Goal: Task Accomplishment & Management: Use online tool/utility

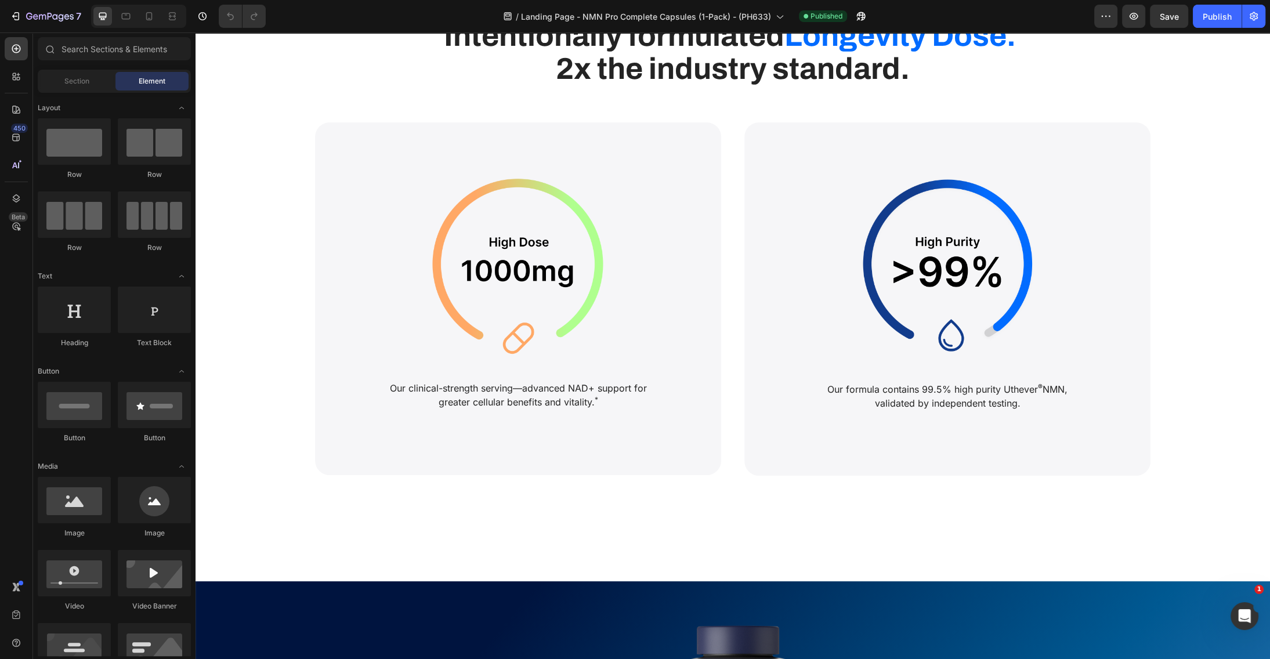
scroll to position [4121, 0]
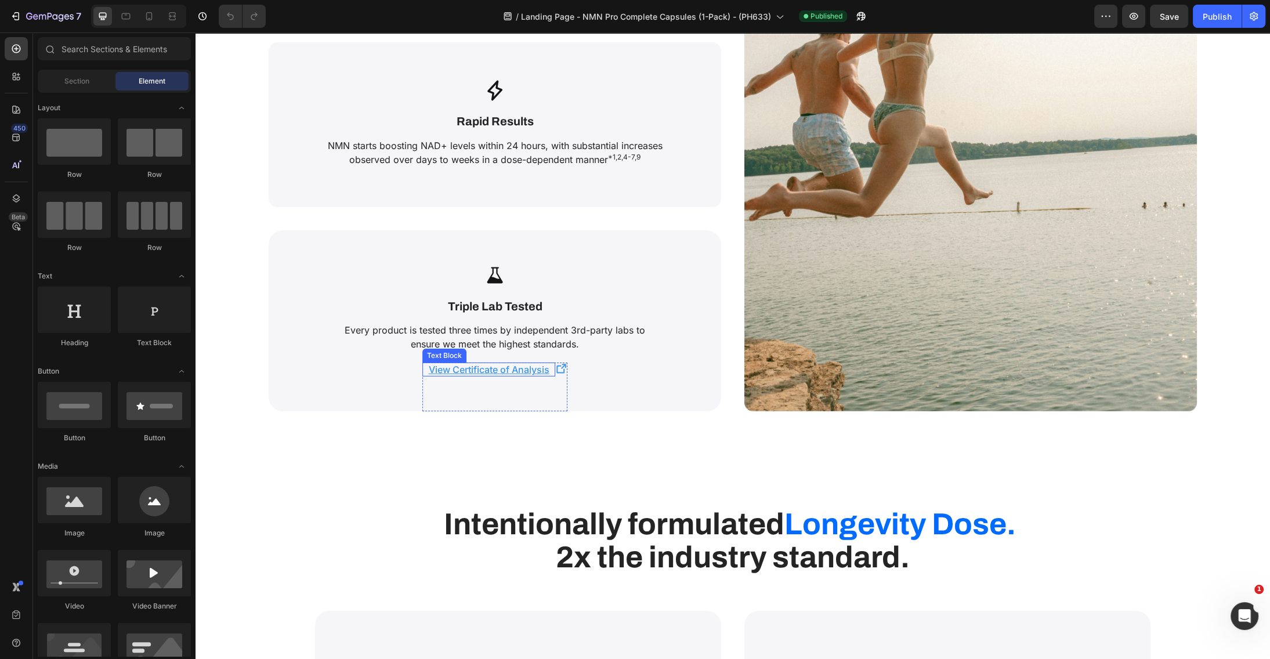
click at [505, 366] on u "View Certificate of Analysis" at bounding box center [489, 370] width 121 height 12
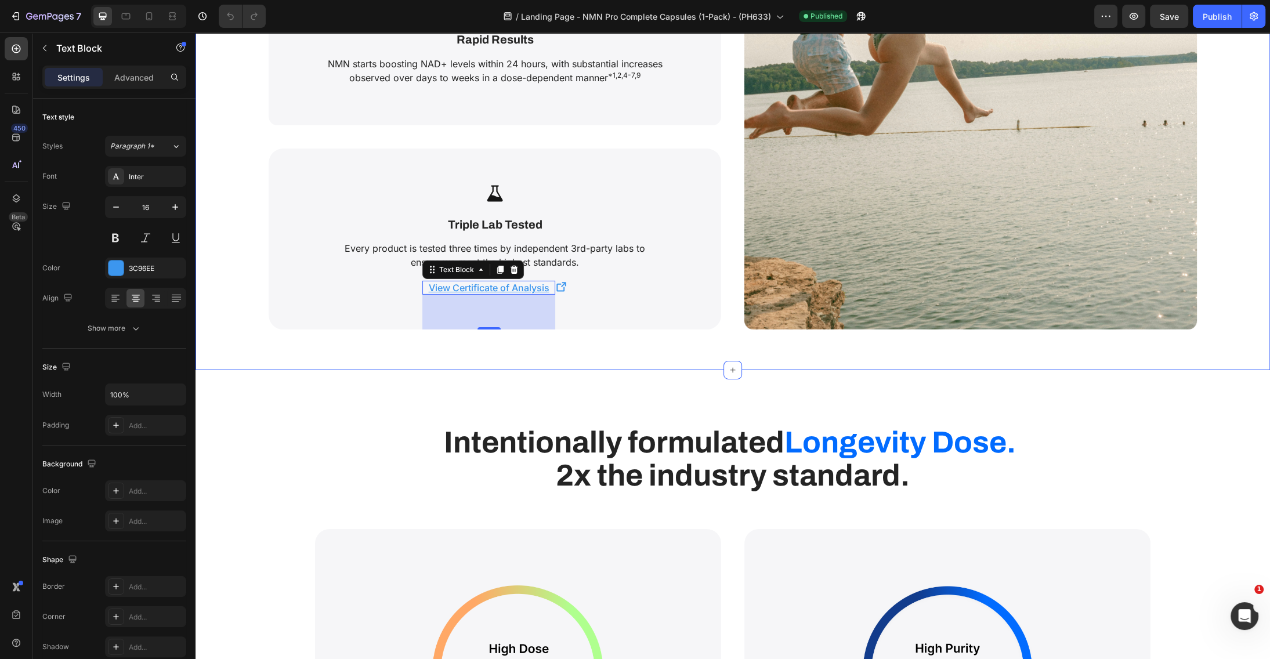
scroll to position [4202, 0]
click at [501, 284] on u "View Certificate of Analysis" at bounding box center [489, 289] width 121 height 12
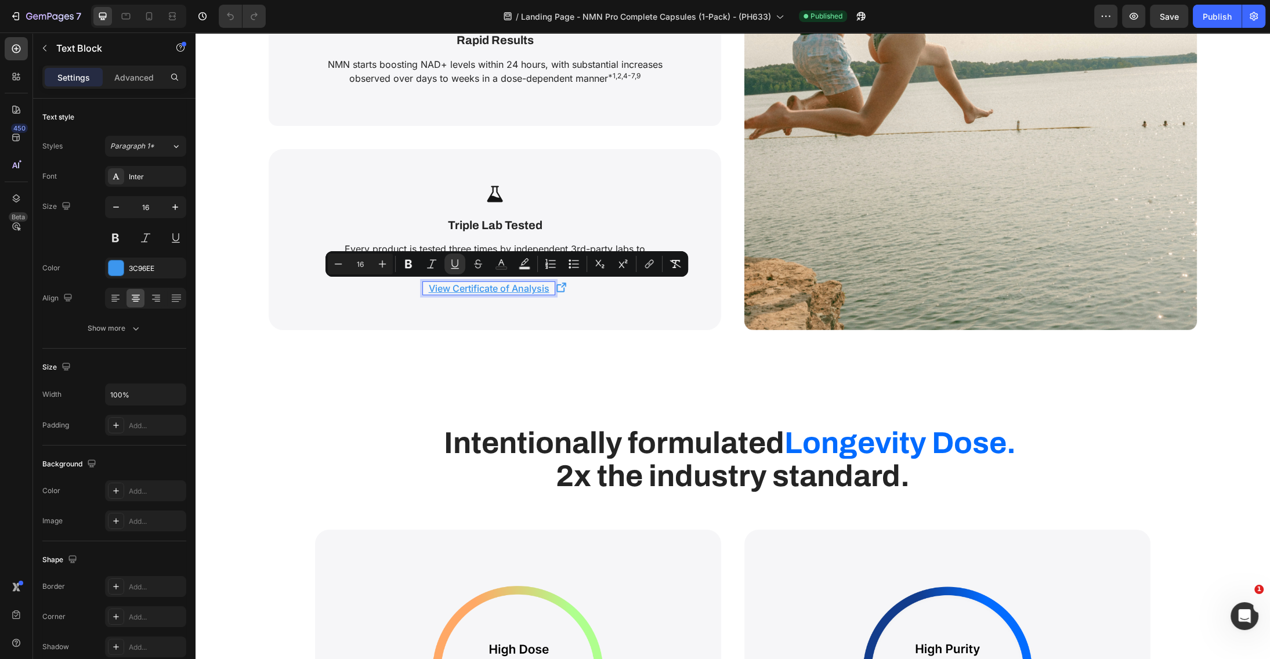
click at [485, 288] on u "View Certificate of Analysis" at bounding box center [489, 289] width 121 height 12
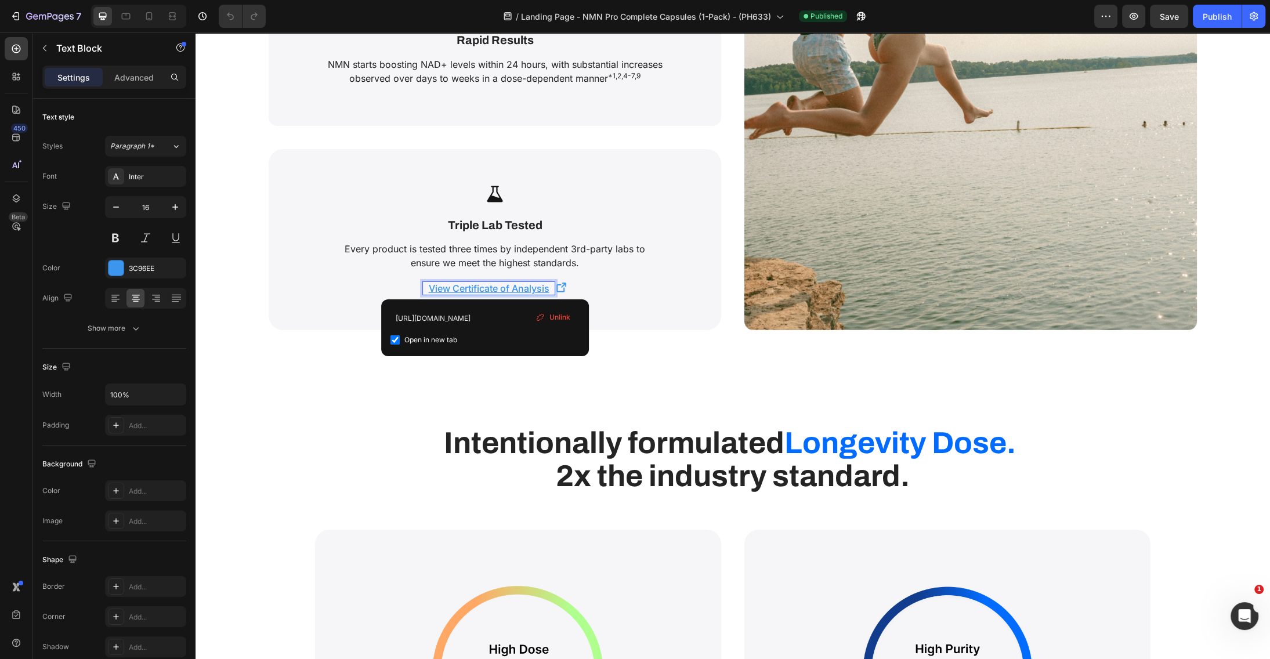
click at [509, 285] on u "View Certificate of Analysis" at bounding box center [489, 289] width 121 height 12
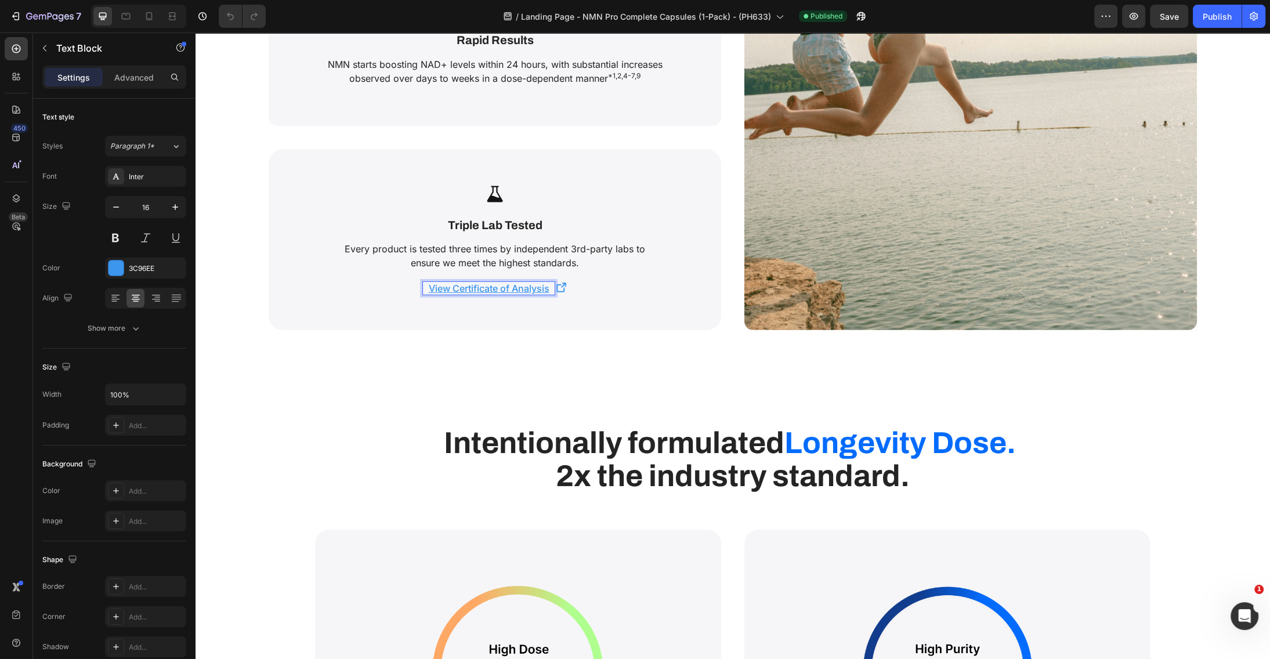
click at [509, 285] on u "View Certificate of Analysis" at bounding box center [489, 289] width 121 height 12
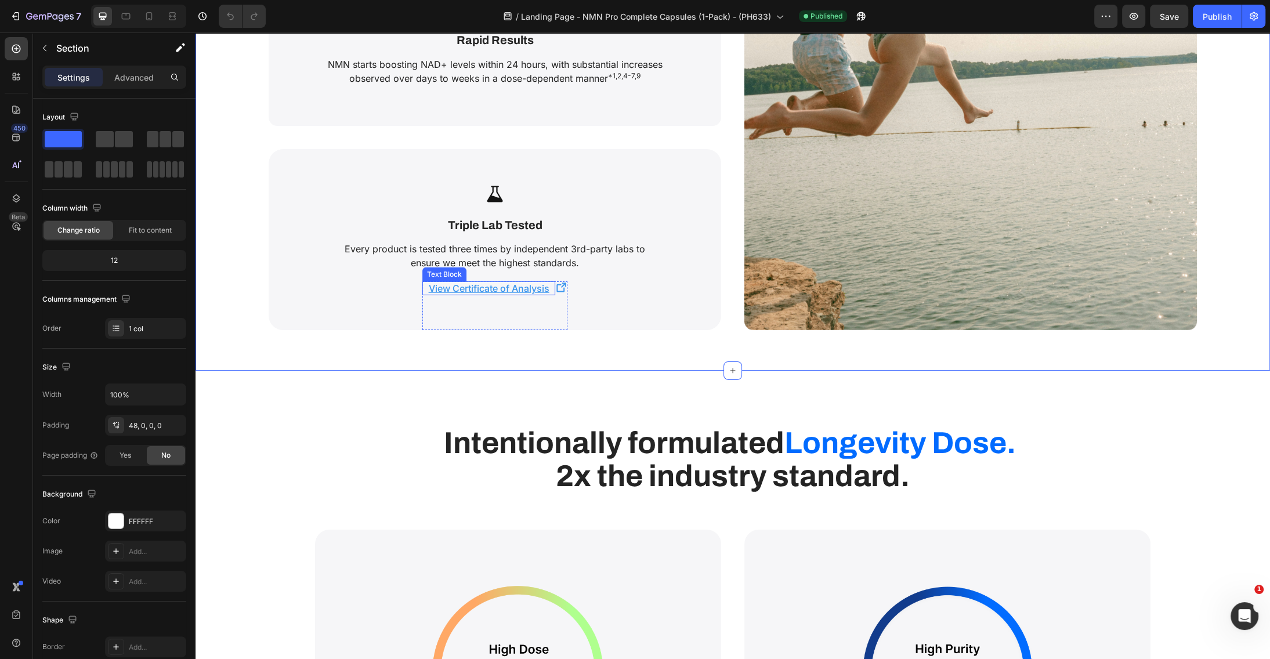
click at [543, 287] on u "View Certificate of Analysis" at bounding box center [489, 289] width 121 height 12
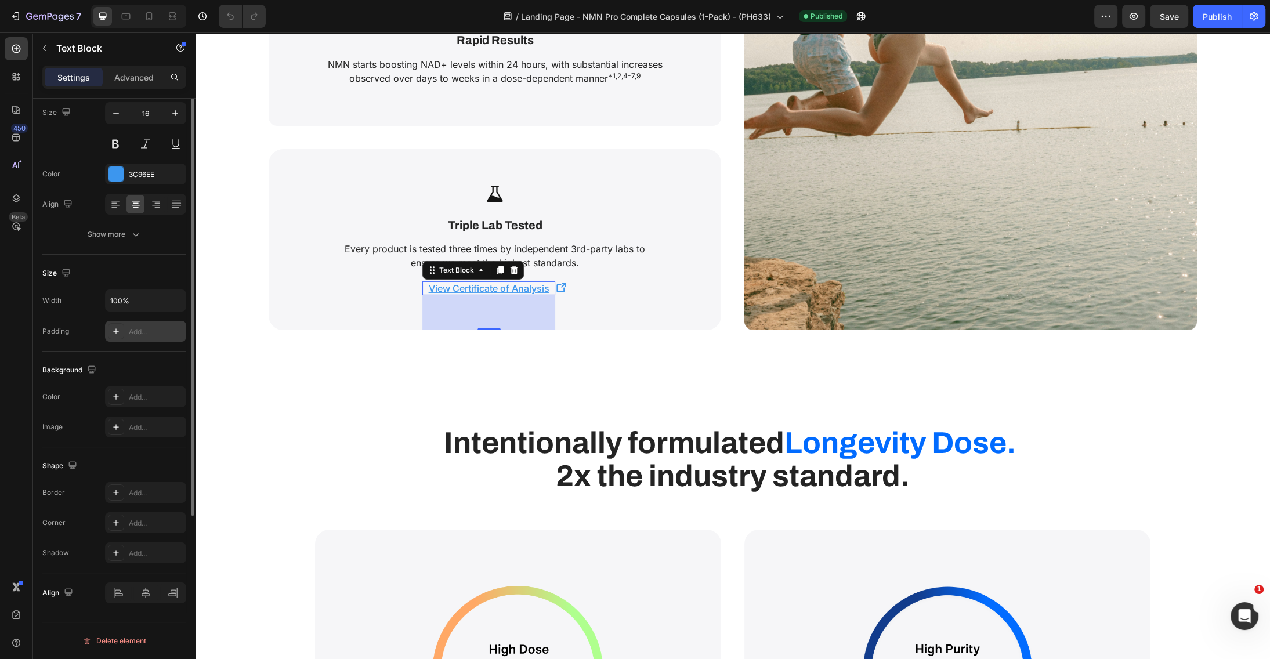
scroll to position [0, 0]
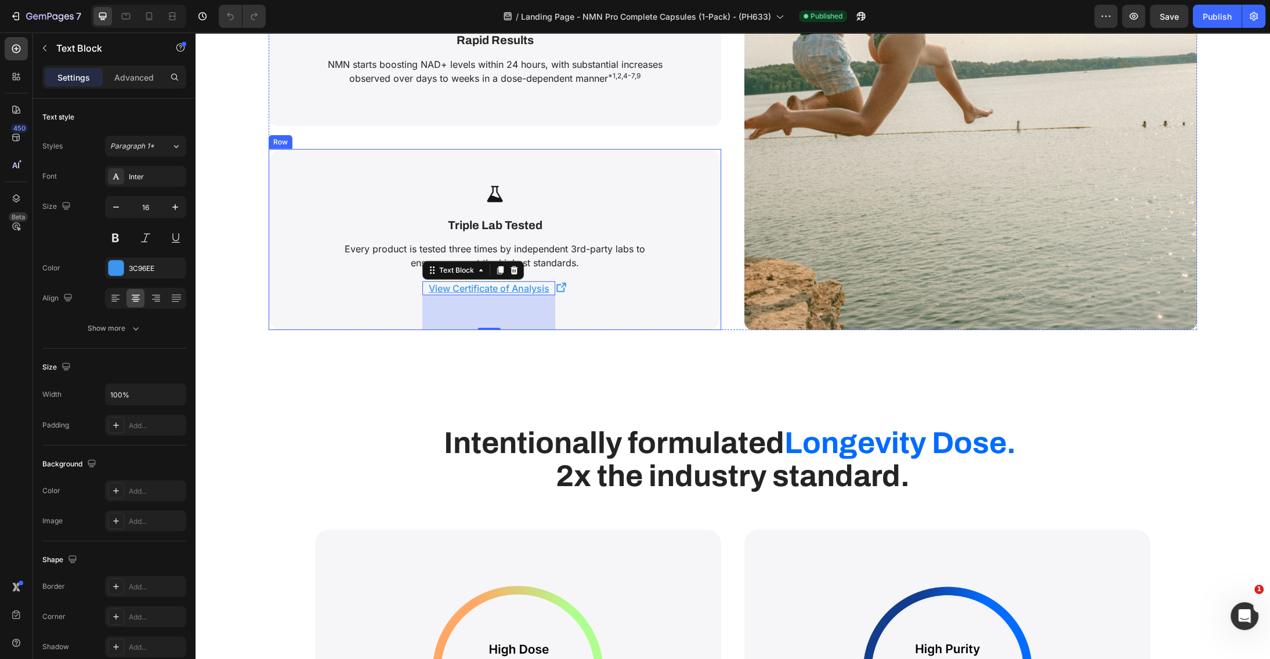
click at [684, 282] on div "Icon Triple Lab Tested Text Block Every product is tested three times by indepe…" at bounding box center [495, 240] width 453 height 182
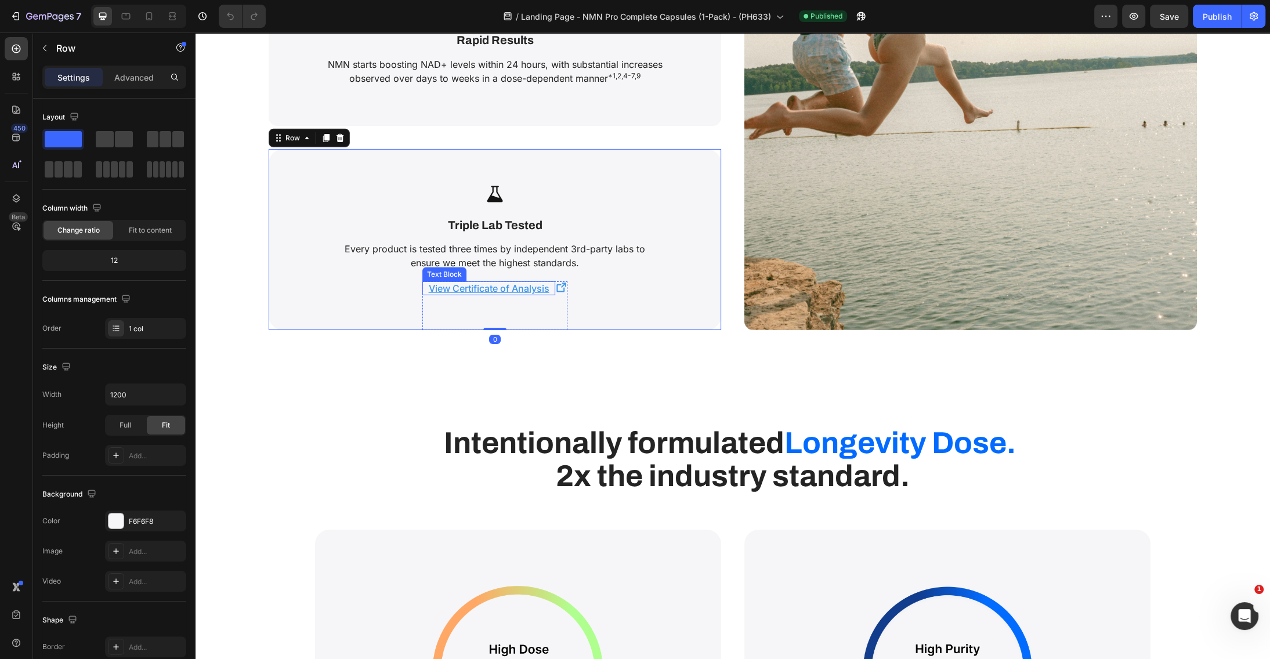
click at [543, 287] on u "View Certificate of Analysis" at bounding box center [489, 289] width 121 height 12
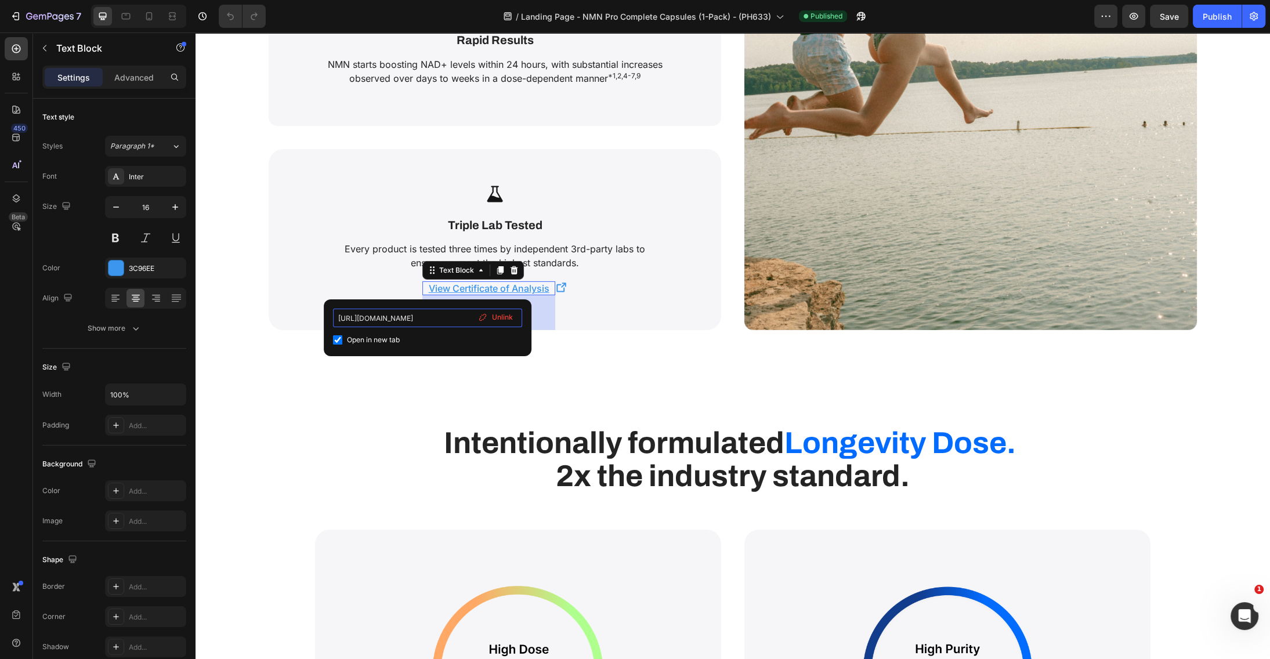
click at [404, 313] on input "[URL][DOMAIN_NAME]" at bounding box center [427, 318] width 189 height 19
type input "[URL][DOMAIN_NAME]"
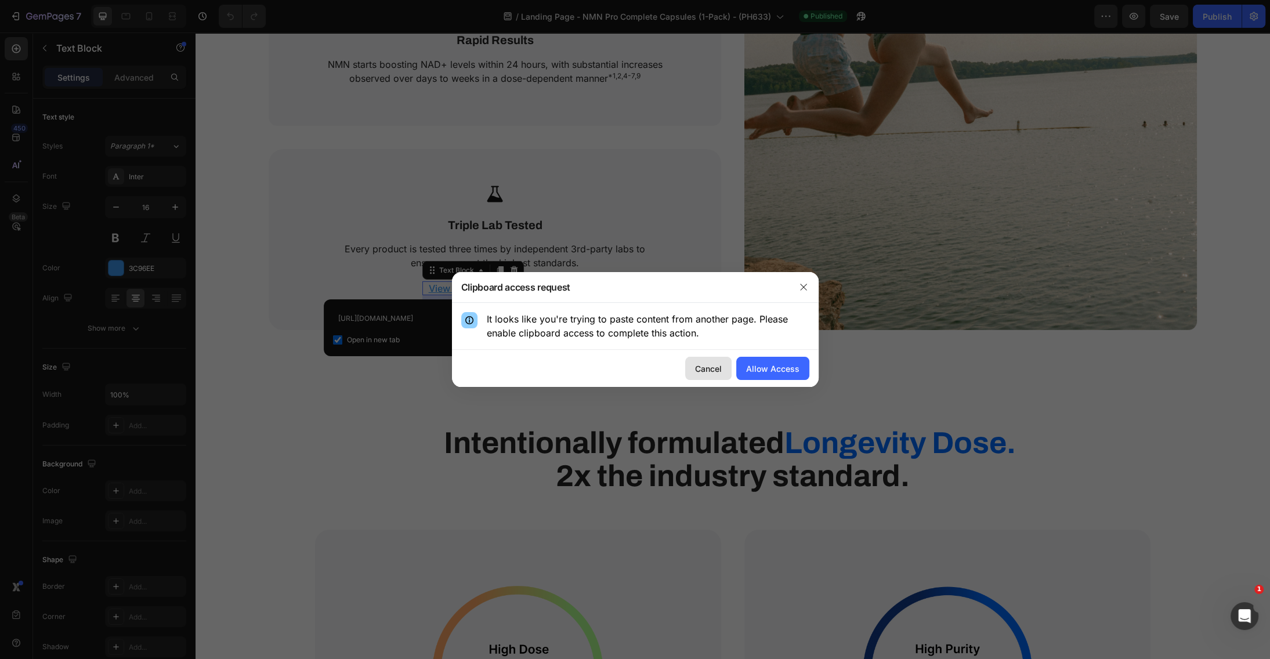
drag, startPoint x: 713, startPoint y: 367, endPoint x: 523, endPoint y: 336, distance: 192.9
click at [713, 367] on div "Cancel" at bounding box center [708, 369] width 27 height 12
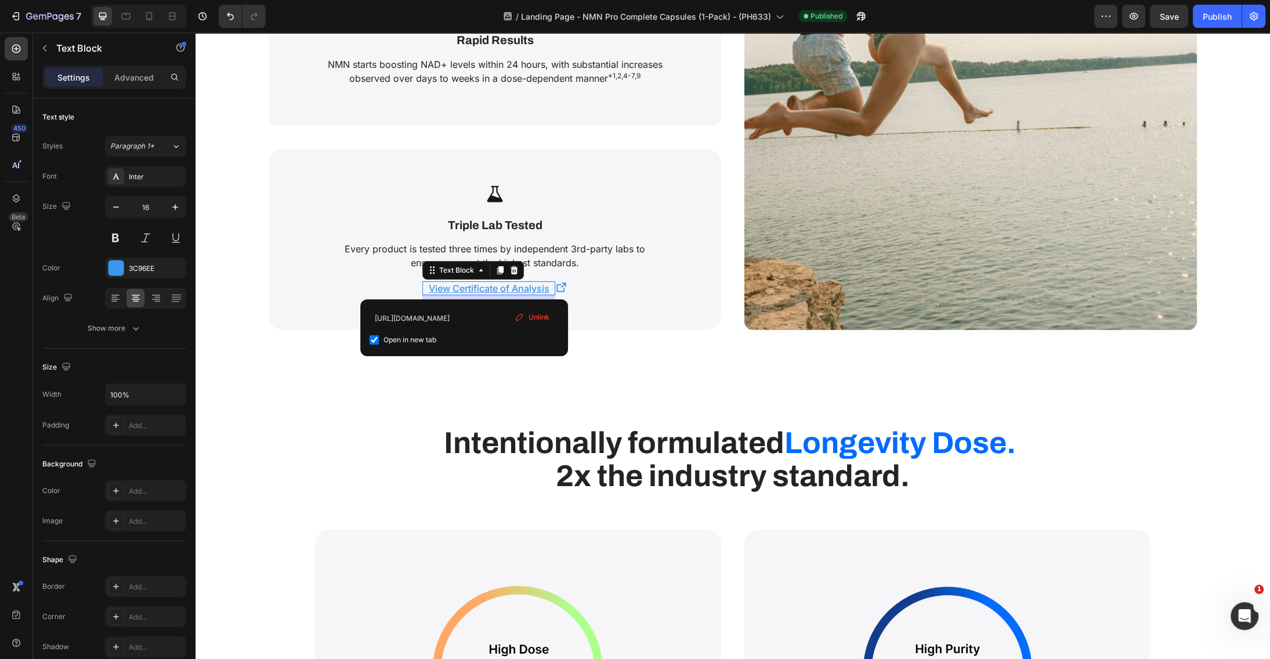
click at [462, 290] on u "View Certificate of Analysis" at bounding box center [489, 289] width 121 height 12
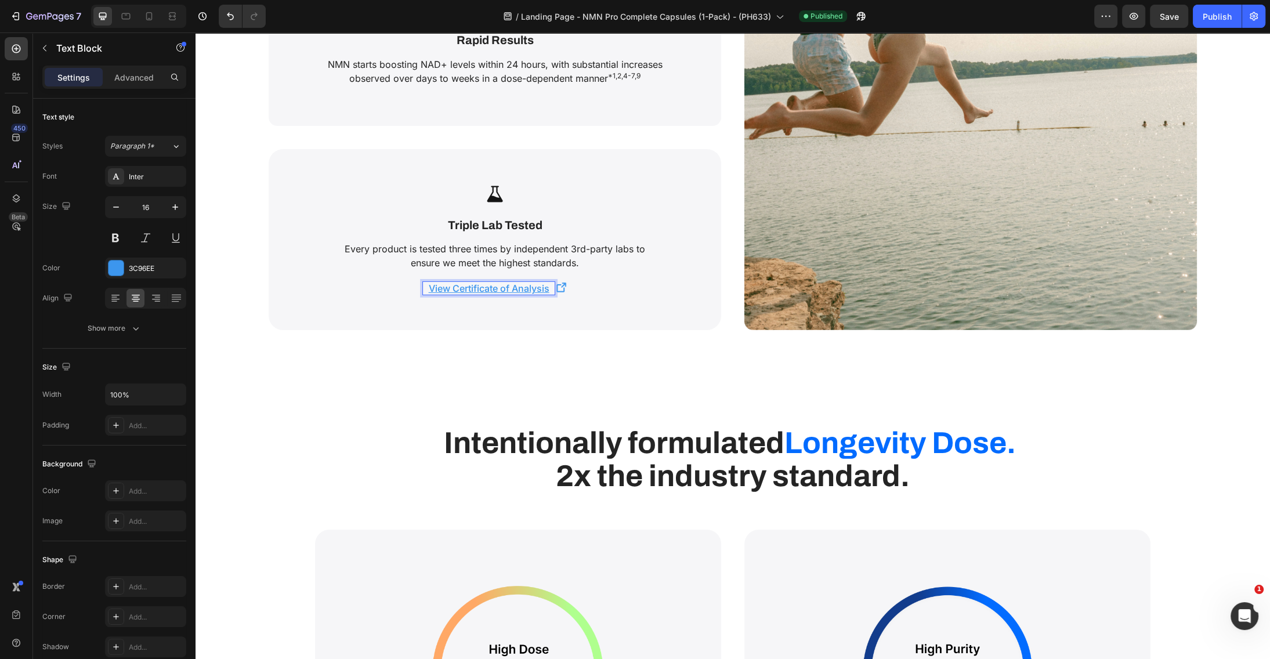
click at [462, 290] on u "View Certificate of Analysis" at bounding box center [489, 289] width 121 height 12
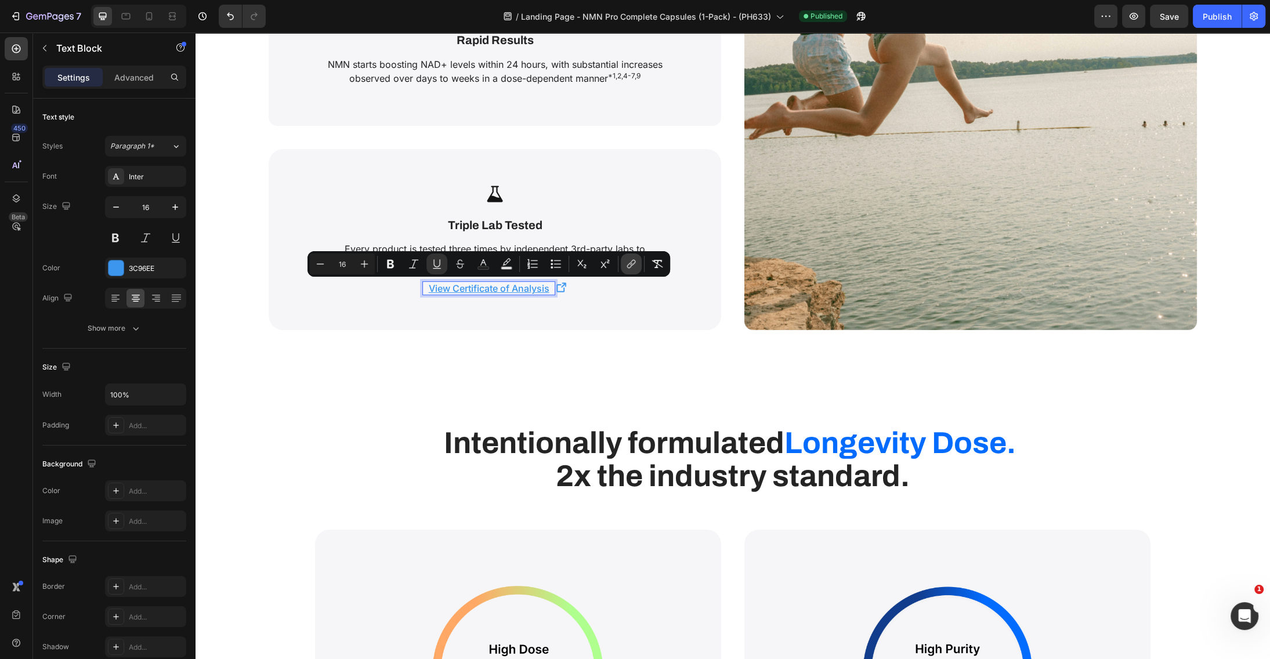
click at [628, 266] on icon "Editor contextual toolbar" at bounding box center [632, 264] width 12 height 12
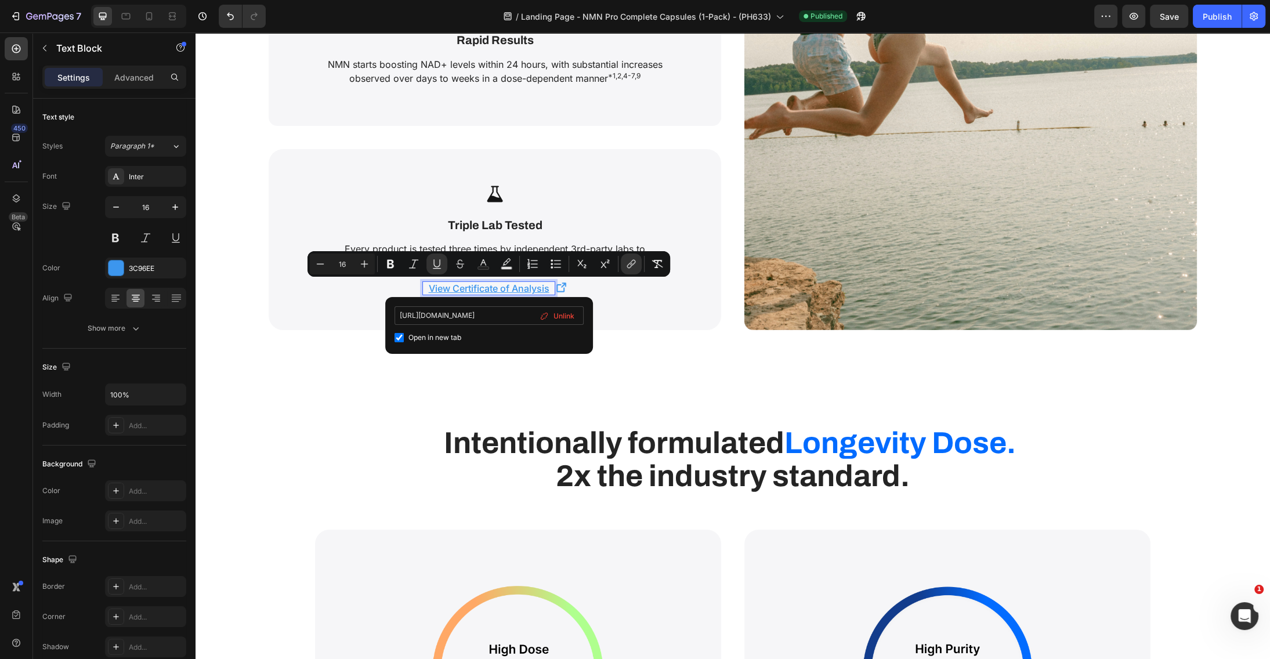
click at [465, 316] on input "[URL][DOMAIN_NAME]" at bounding box center [489, 315] width 189 height 19
click at [464, 316] on input "[URL][DOMAIN_NAME]" at bounding box center [489, 315] width 189 height 19
click at [472, 313] on input "[URL][DOMAIN_NAME]" at bounding box center [489, 315] width 189 height 19
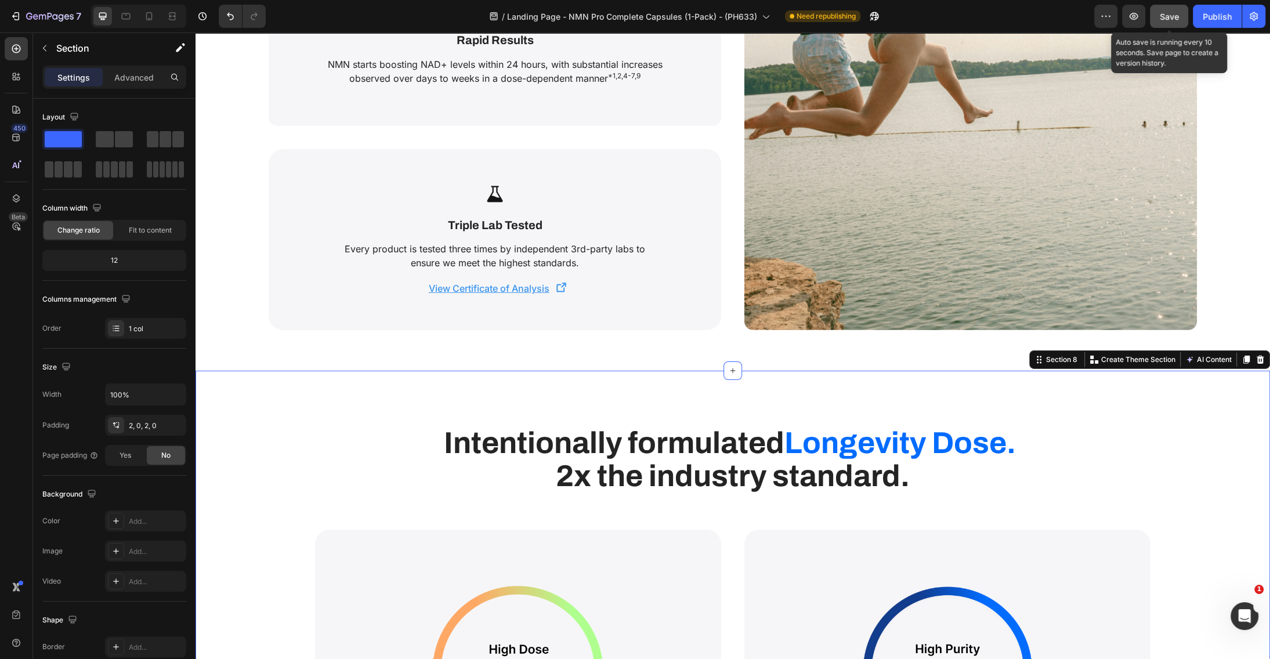
click at [1171, 15] on span "Save" at bounding box center [1169, 17] width 19 height 10
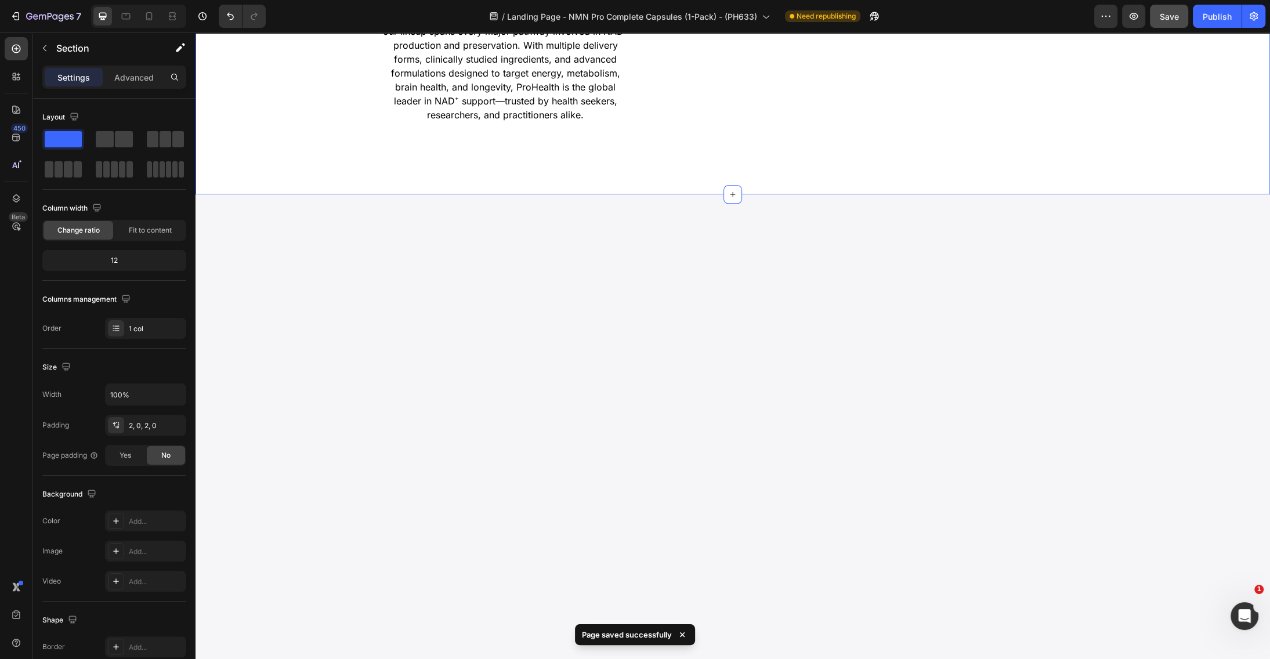
scroll to position [7046, 0]
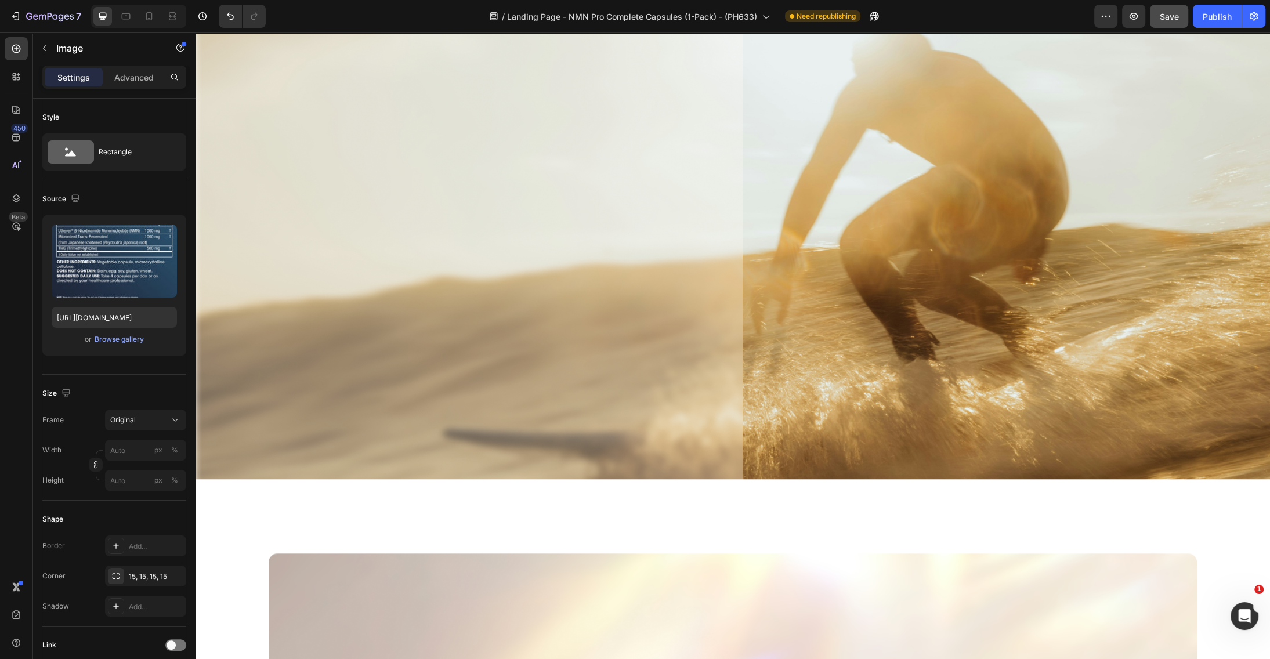
scroll to position [59, 0]
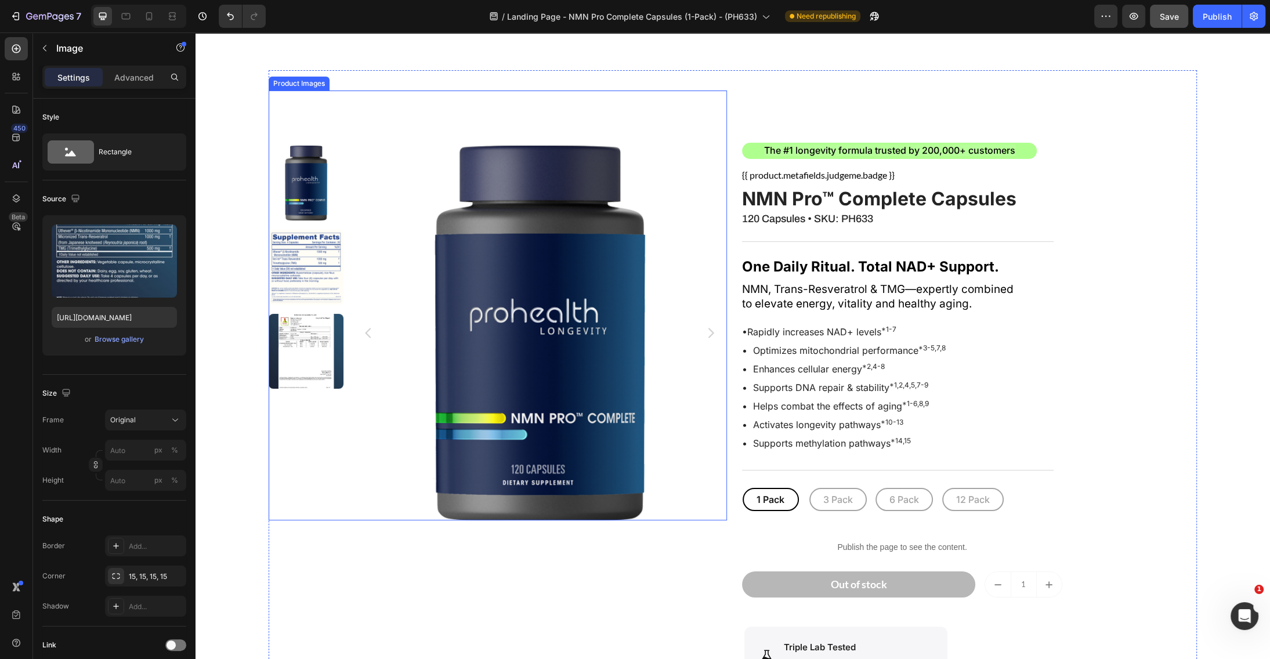
click at [314, 258] on img at bounding box center [306, 267] width 75 height 75
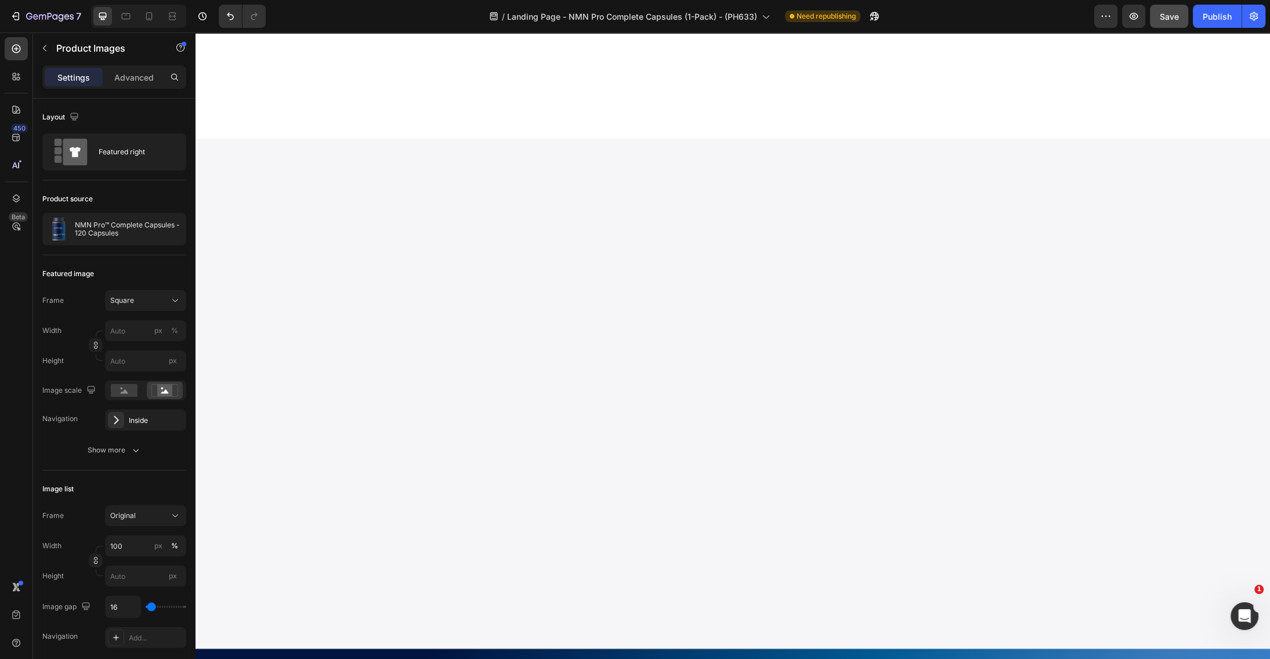
scroll to position [7046, 0]
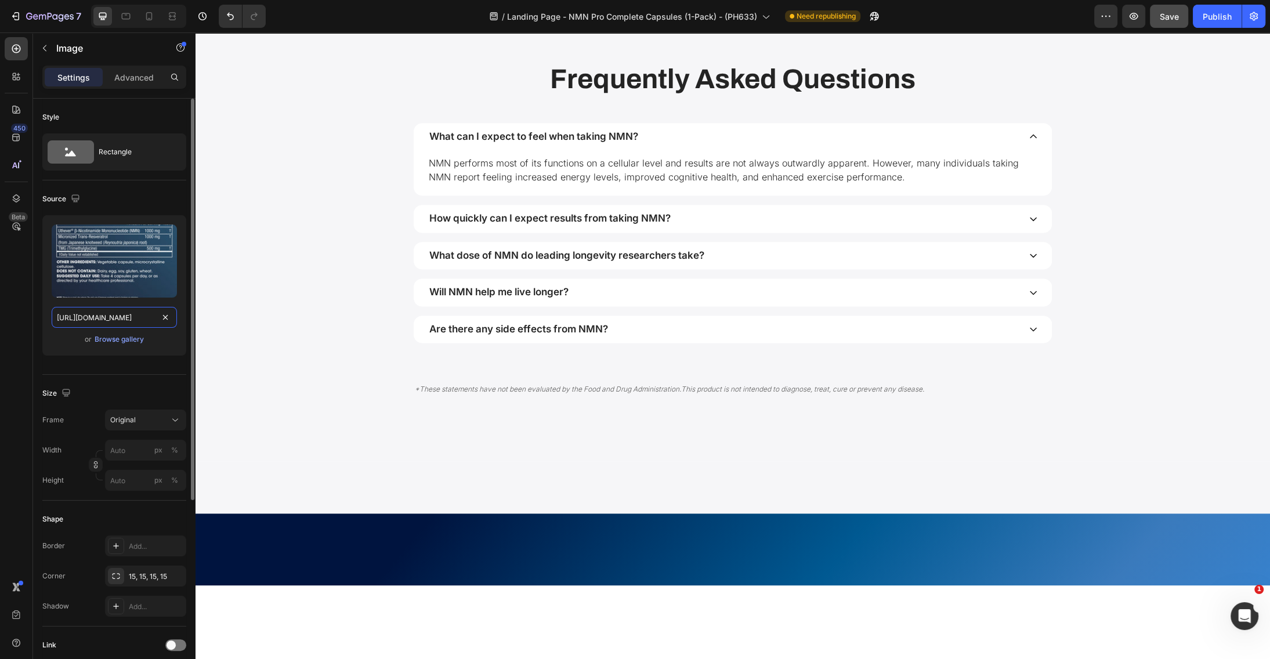
click at [89, 321] on input "[URL][DOMAIN_NAME]" at bounding box center [114, 317] width 125 height 21
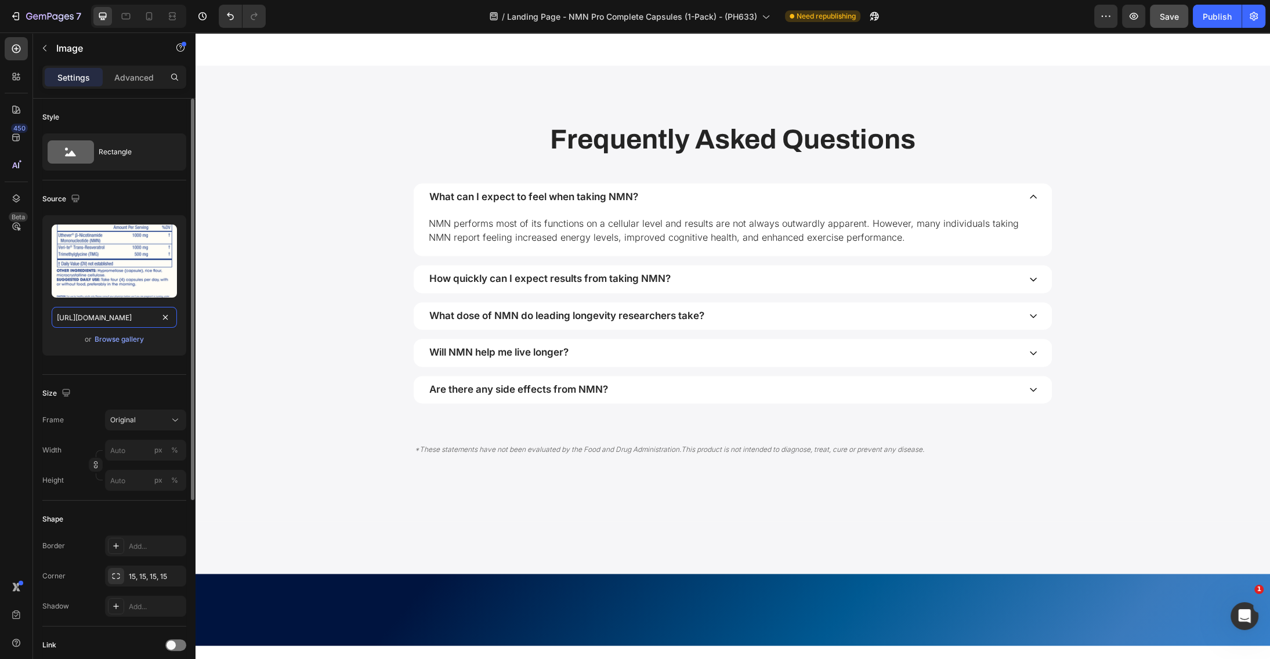
scroll to position [0, 283]
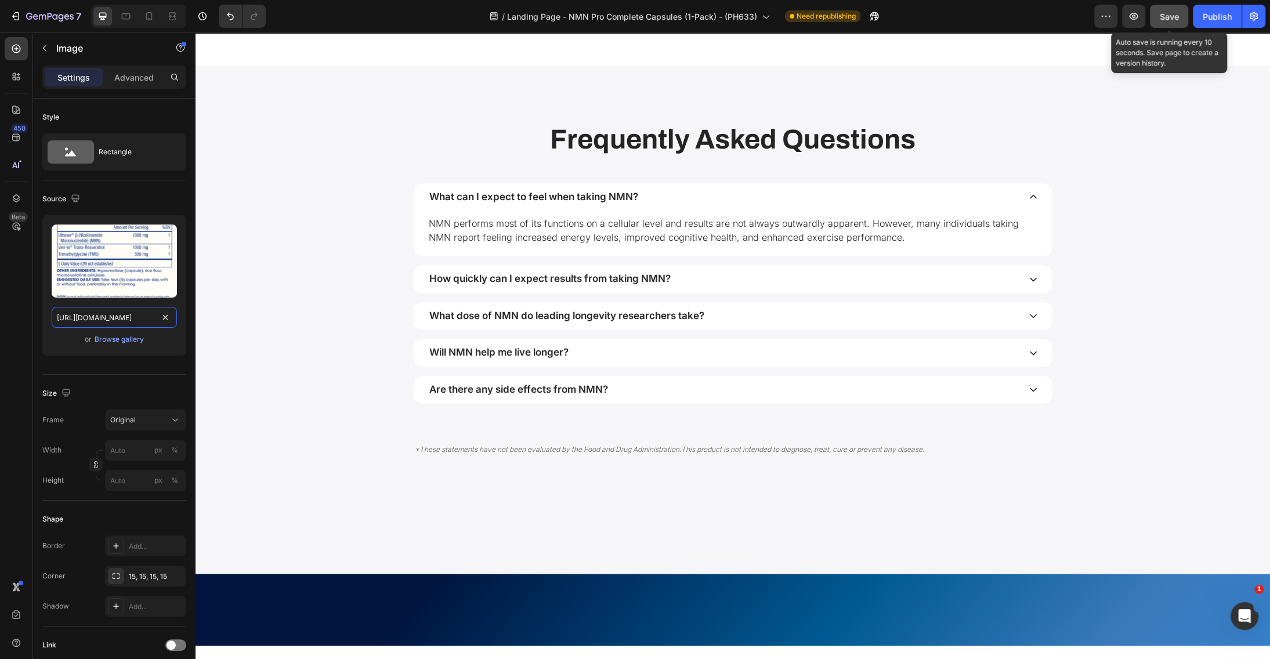
type input "[URL][DOMAIN_NAME]"
drag, startPoint x: 1164, startPoint y: 15, endPoint x: 938, endPoint y: 46, distance: 228.5
click at [1164, 15] on span "Save" at bounding box center [1169, 17] width 19 height 10
click at [1222, 14] on div "Publish" at bounding box center [1217, 16] width 29 height 12
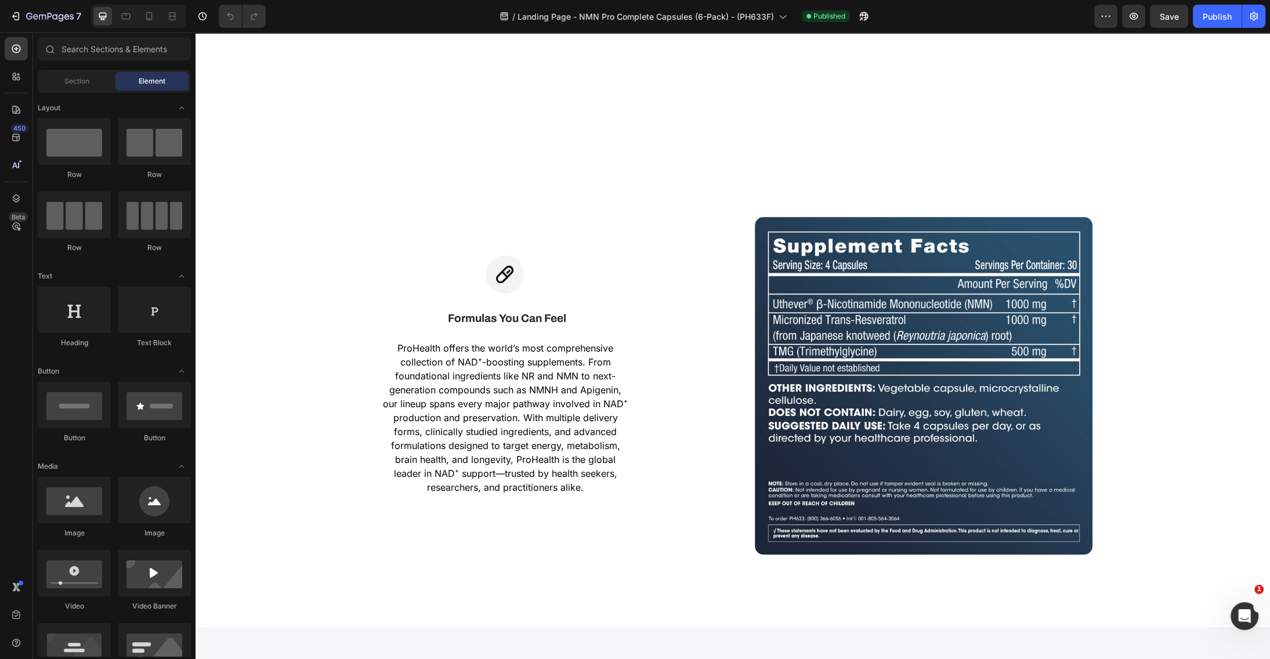
scroll to position [7393, 0]
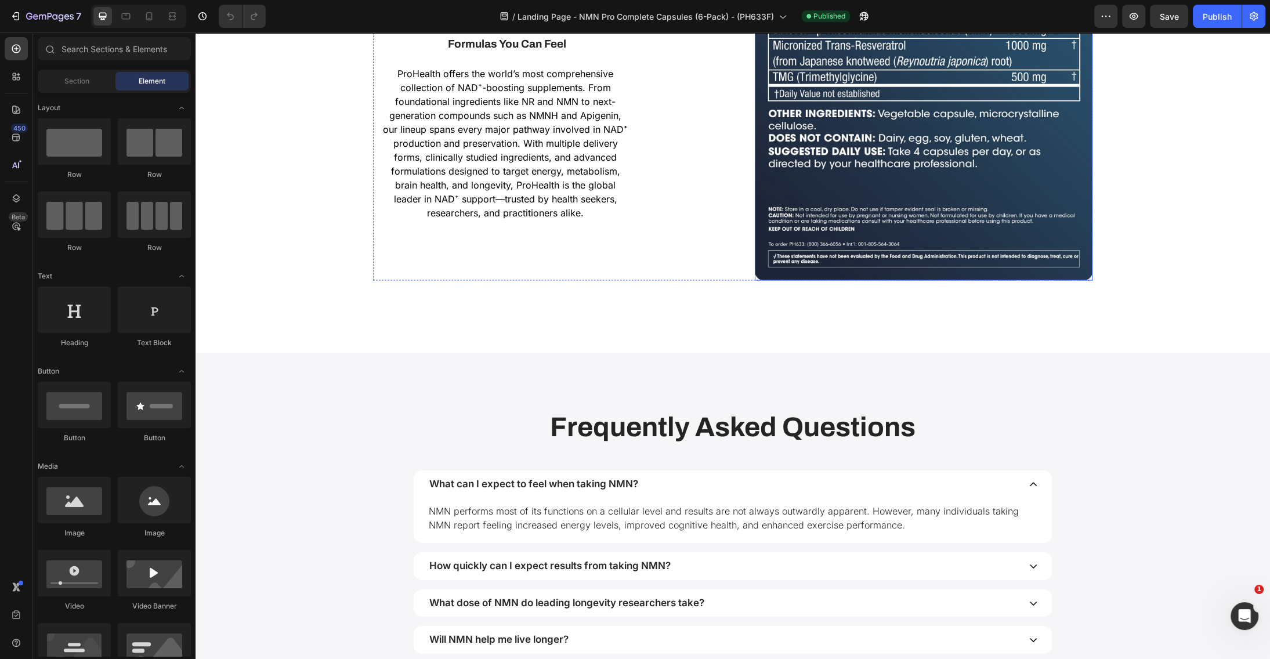
click at [919, 128] on img at bounding box center [924, 112] width 338 height 338
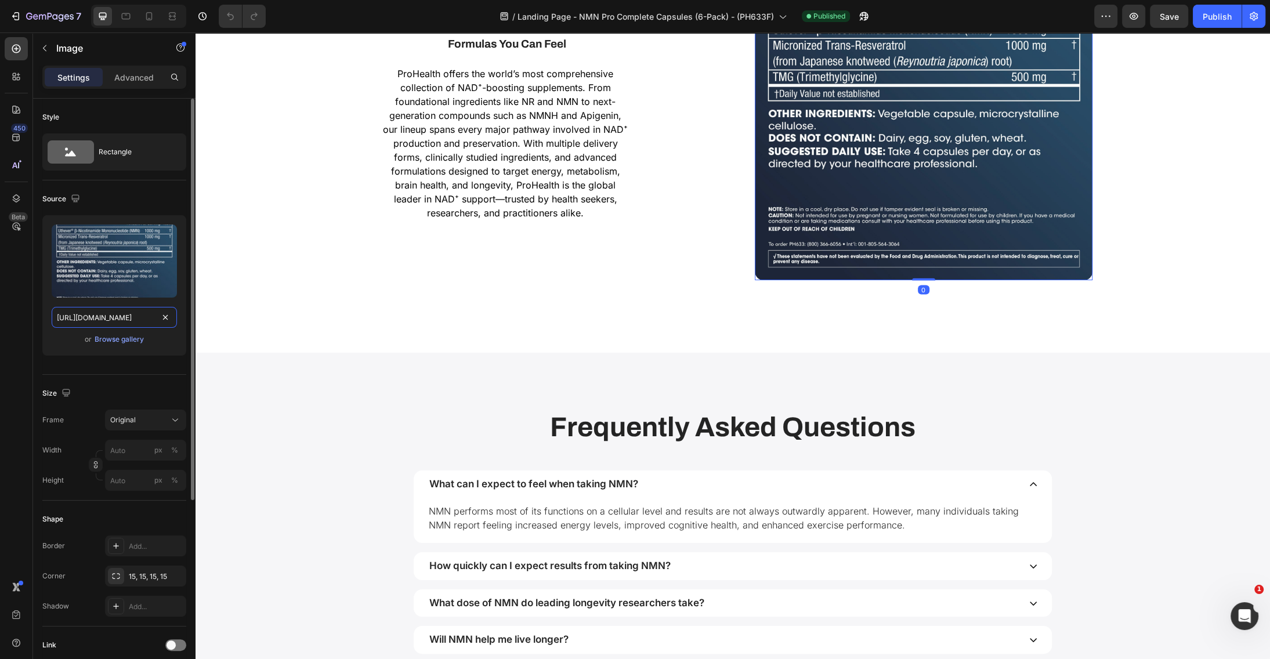
click at [121, 319] on input "[URL][DOMAIN_NAME]" at bounding box center [114, 317] width 125 height 21
type input "[URL][DOMAIN_NAME]"
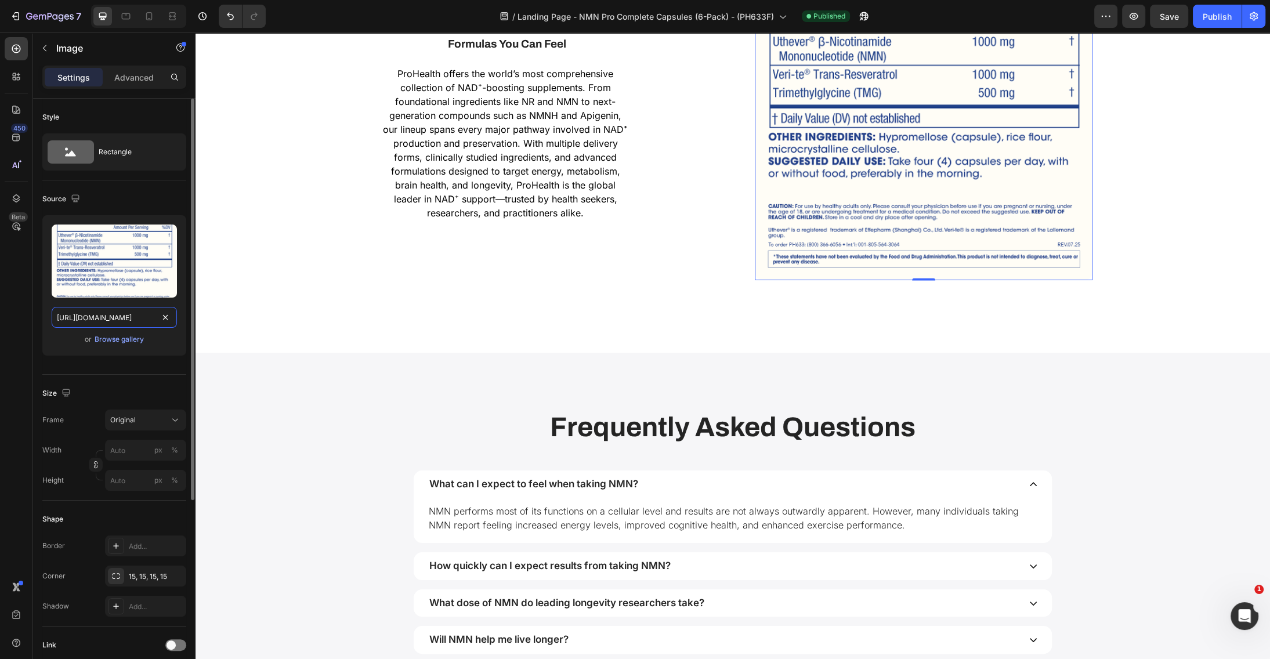
scroll to position [0, 283]
click at [295, 336] on div "Icon Formulas You Can Feel Text Block ProHealth offers the world’s most compreh…" at bounding box center [733, 102] width 1075 height 502
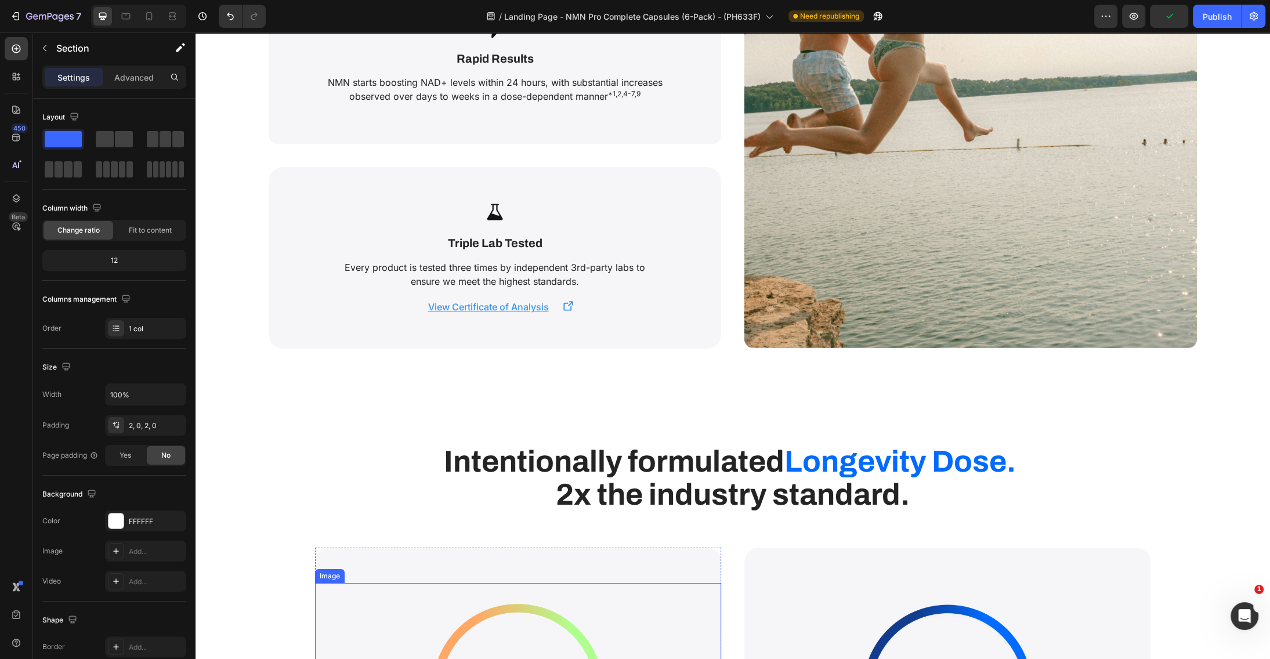
scroll to position [4284, 0]
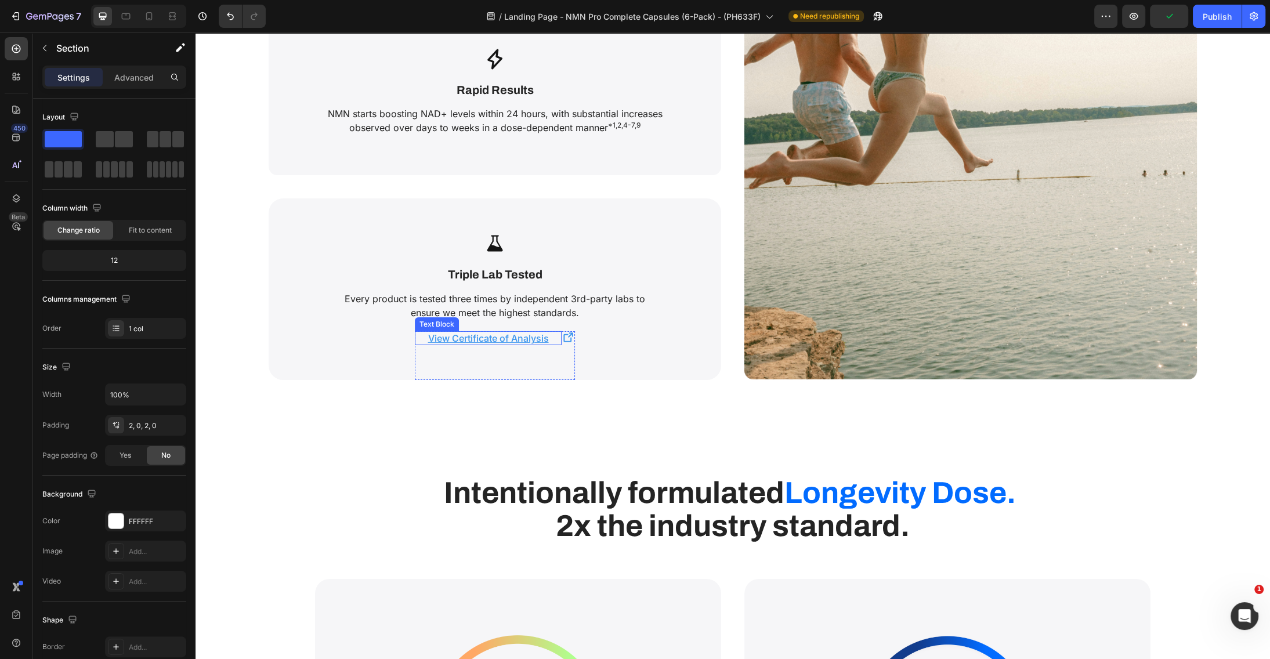
click at [493, 336] on u "View Certificate of Analysis" at bounding box center [488, 339] width 121 height 12
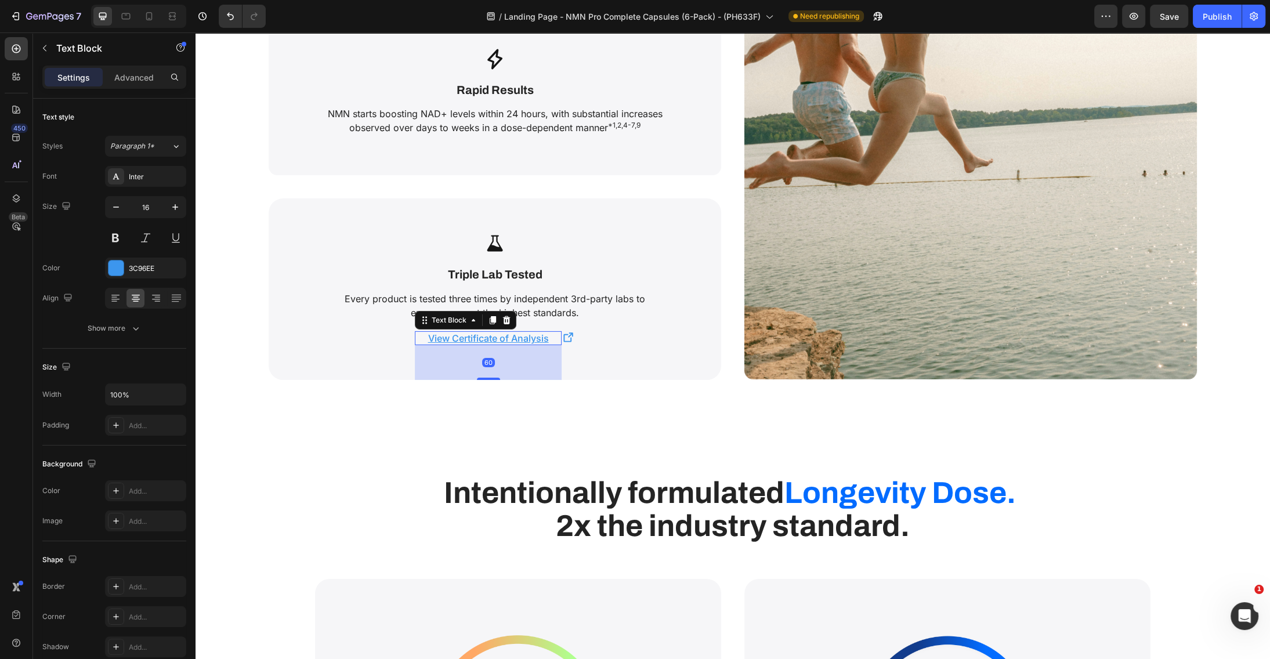
click at [492, 337] on u "View Certificate of Analysis" at bounding box center [488, 339] width 121 height 12
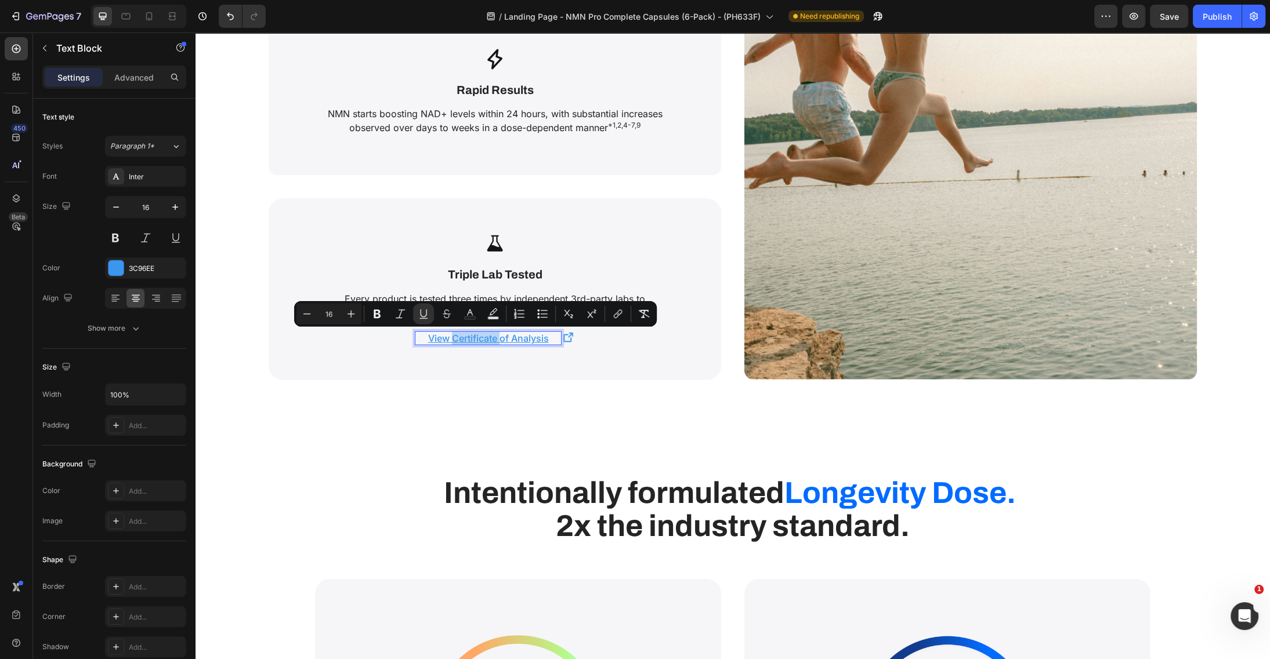
click at [492, 337] on u "View Certificate of Analysis" at bounding box center [488, 339] width 121 height 12
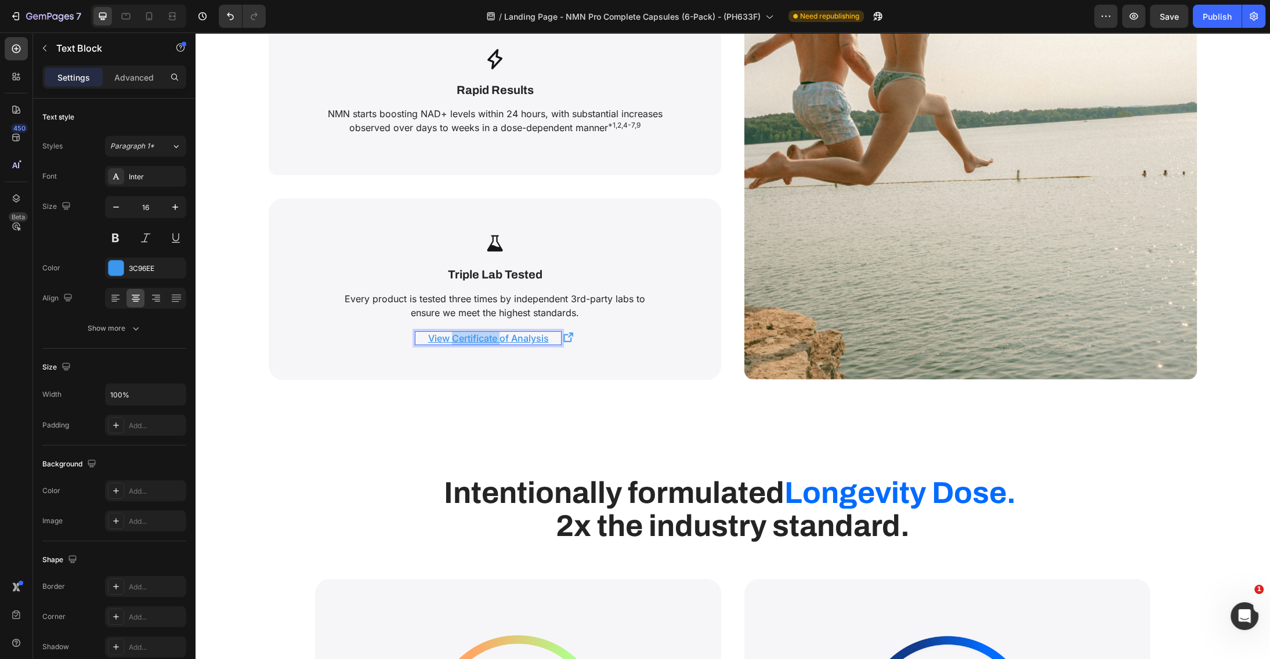
click at [492, 337] on u "View Certificate of Analysis" at bounding box center [488, 339] width 121 height 12
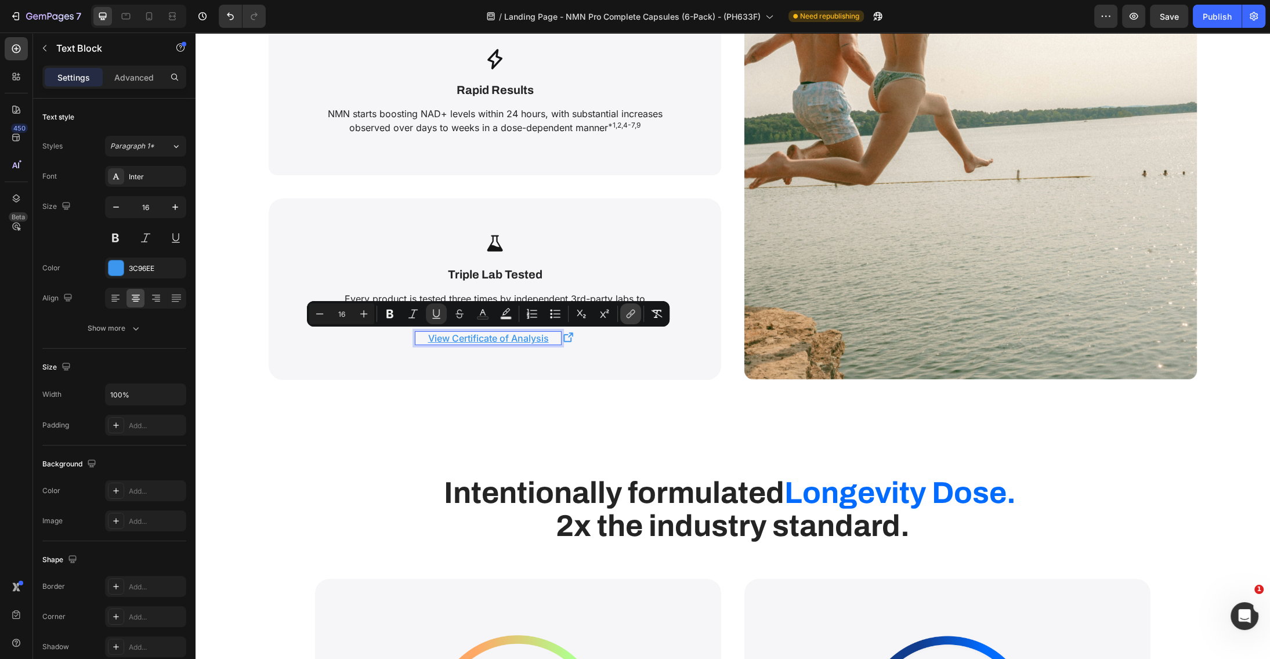
click at [627, 311] on icon "Editor contextual toolbar" at bounding box center [631, 314] width 12 height 12
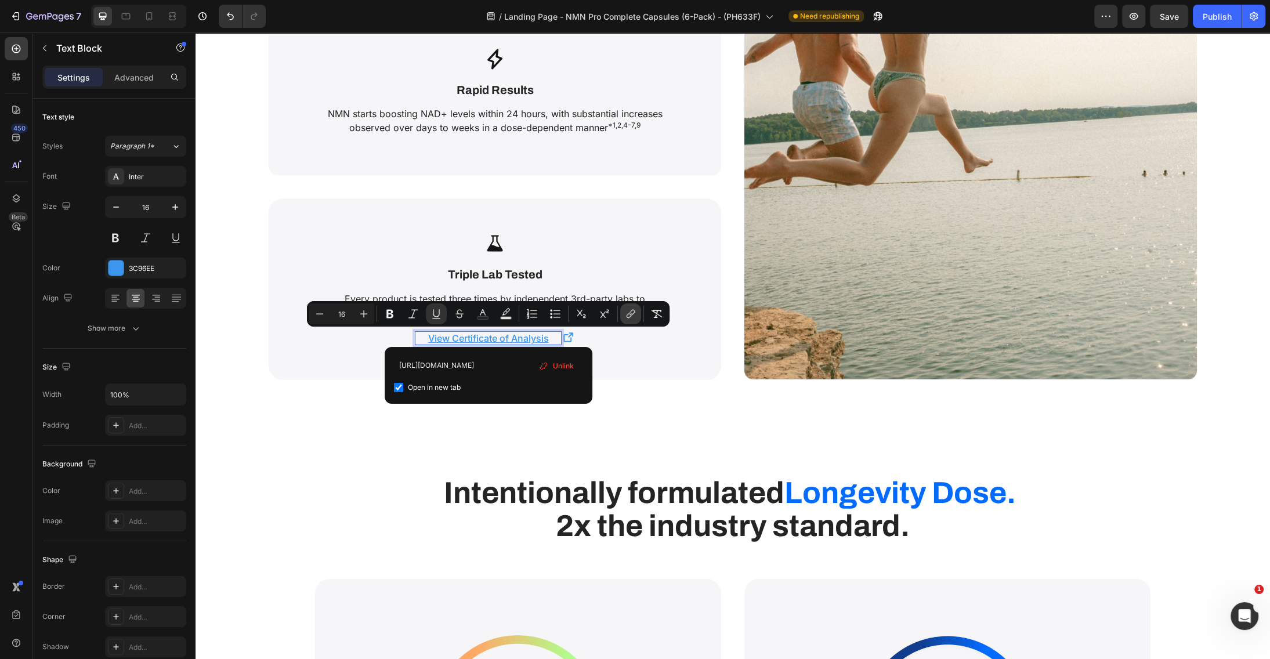
scroll to position [0, 282]
click at [485, 363] on input "[URL][DOMAIN_NAME]" at bounding box center [488, 365] width 189 height 19
type input "[URL][DOMAIN_NAME]"
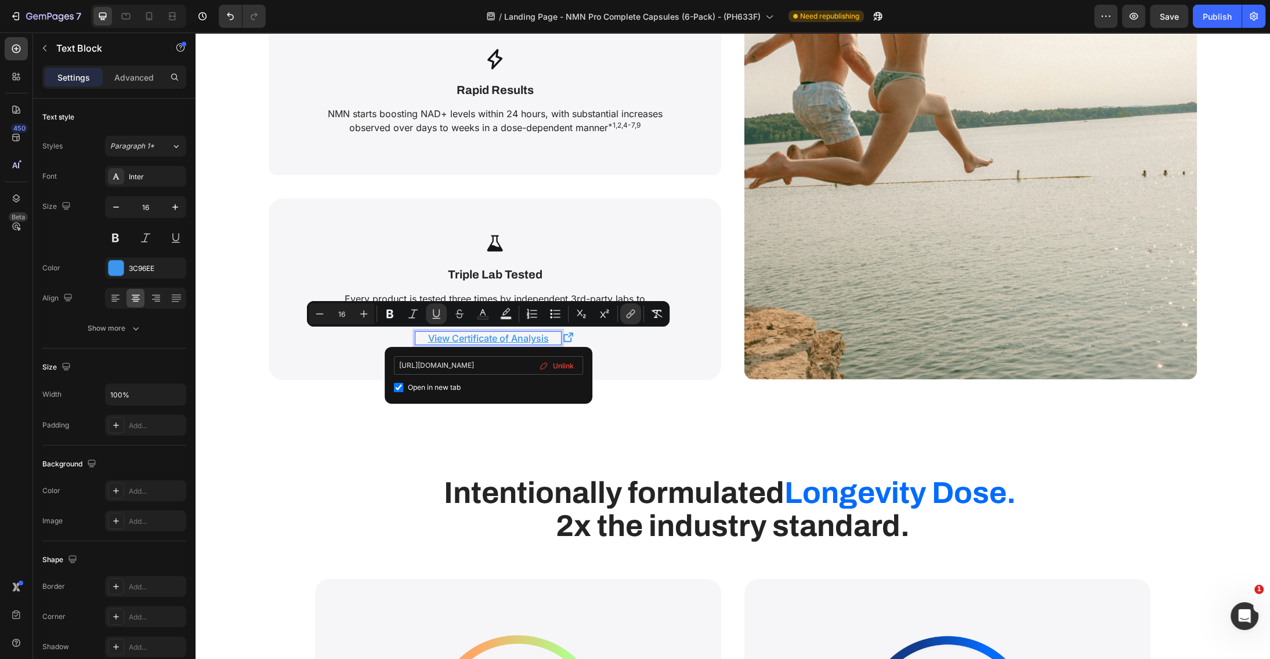
scroll to position [0, 293]
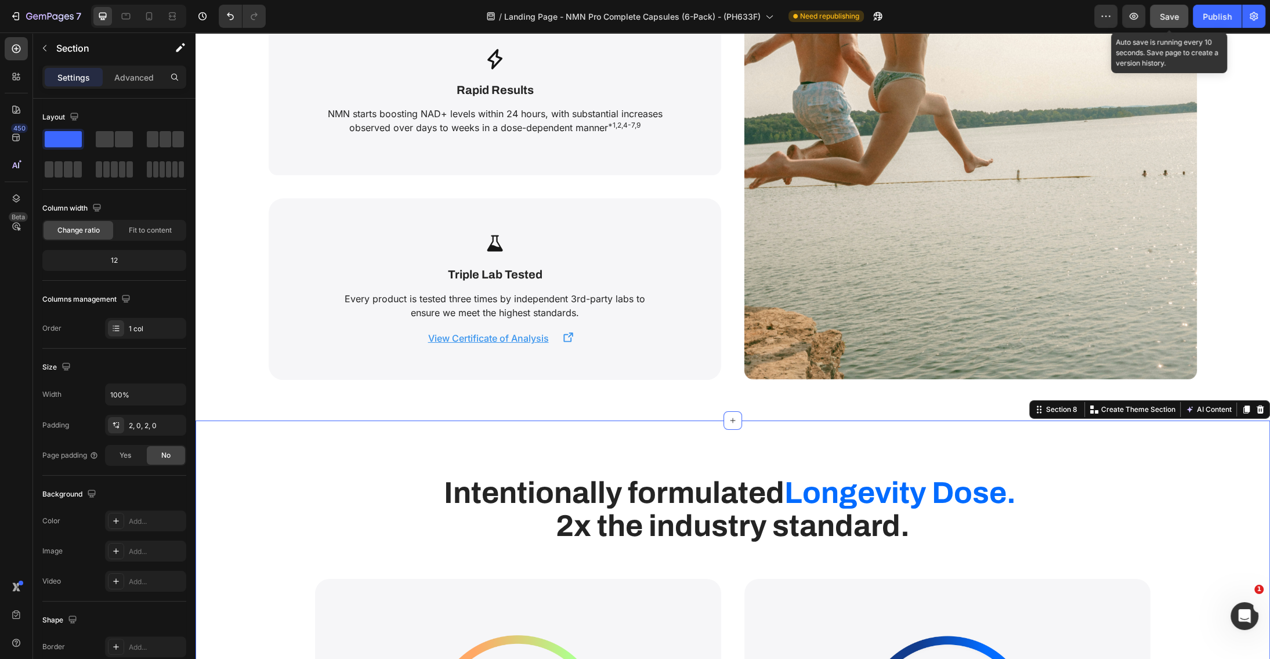
click at [1166, 10] on div "Save" at bounding box center [1169, 16] width 19 height 12
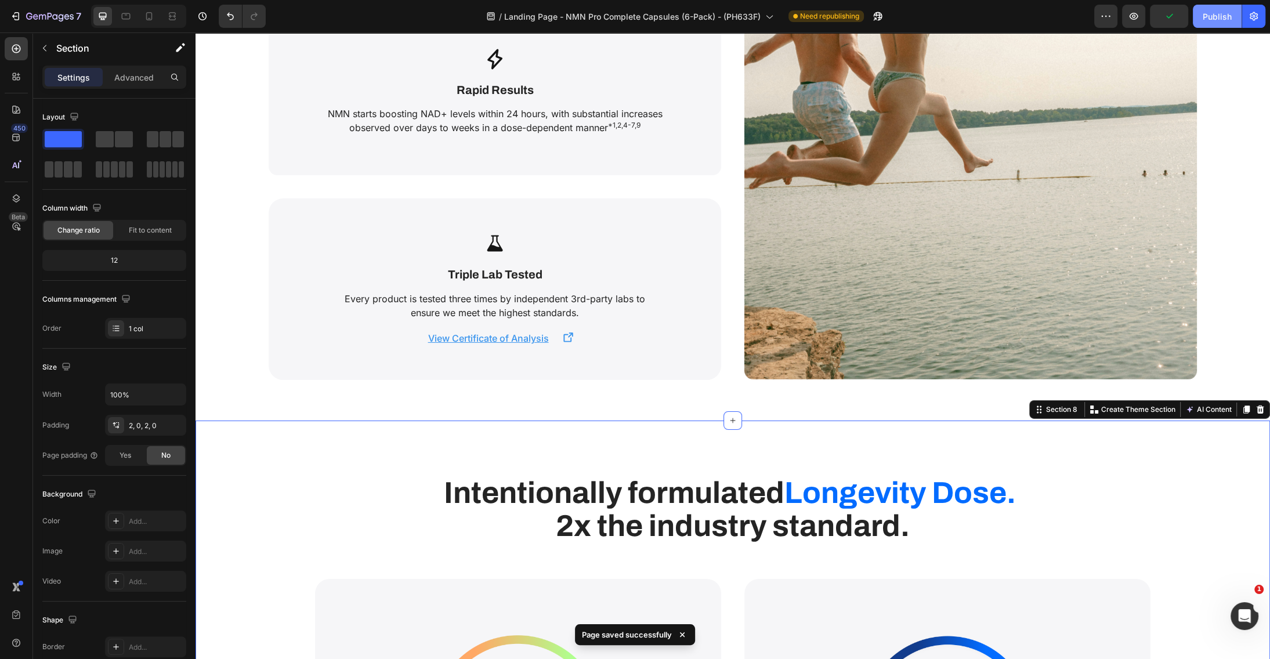
click at [1215, 16] on div "Publish" at bounding box center [1217, 16] width 29 height 12
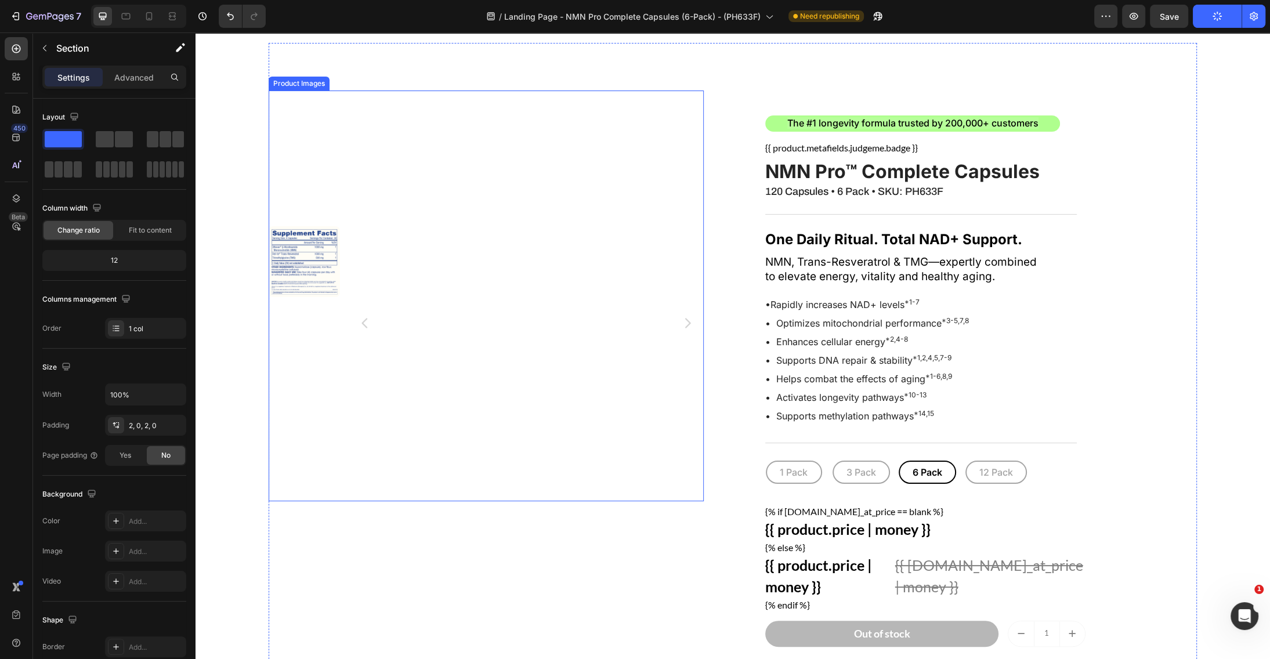
scroll to position [0, 0]
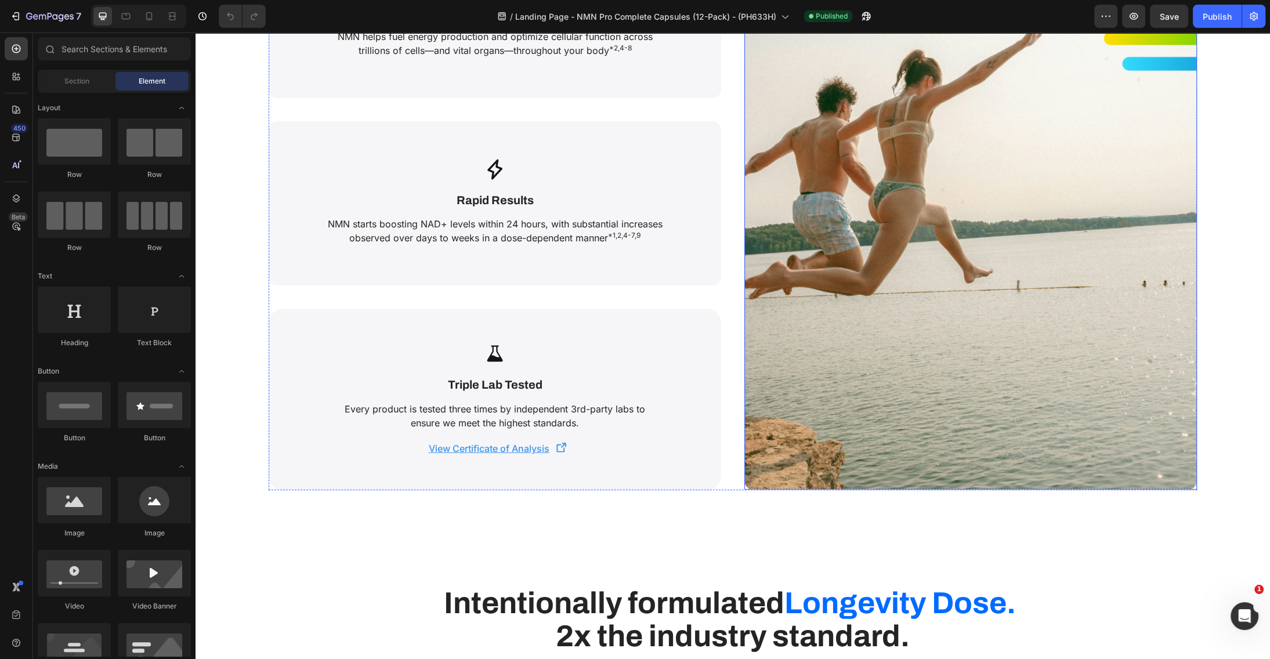
scroll to position [4225, 0]
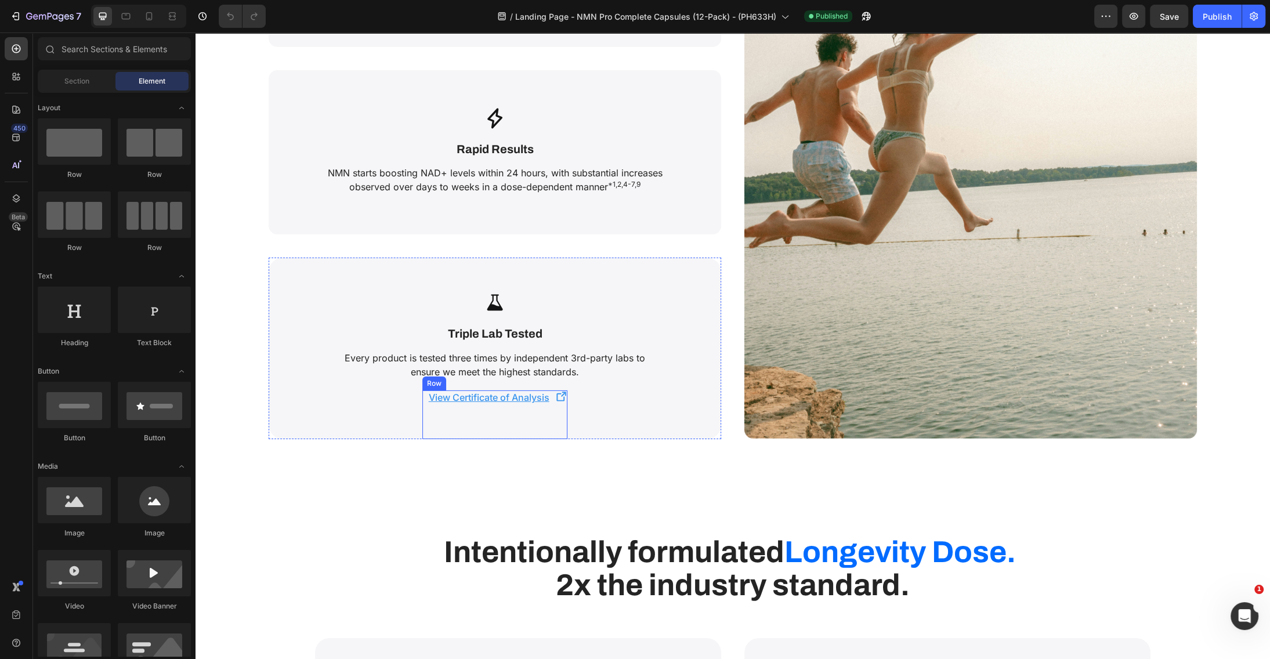
click at [469, 403] on p "View Certificate of Analysis" at bounding box center [488, 398] width 133 height 14
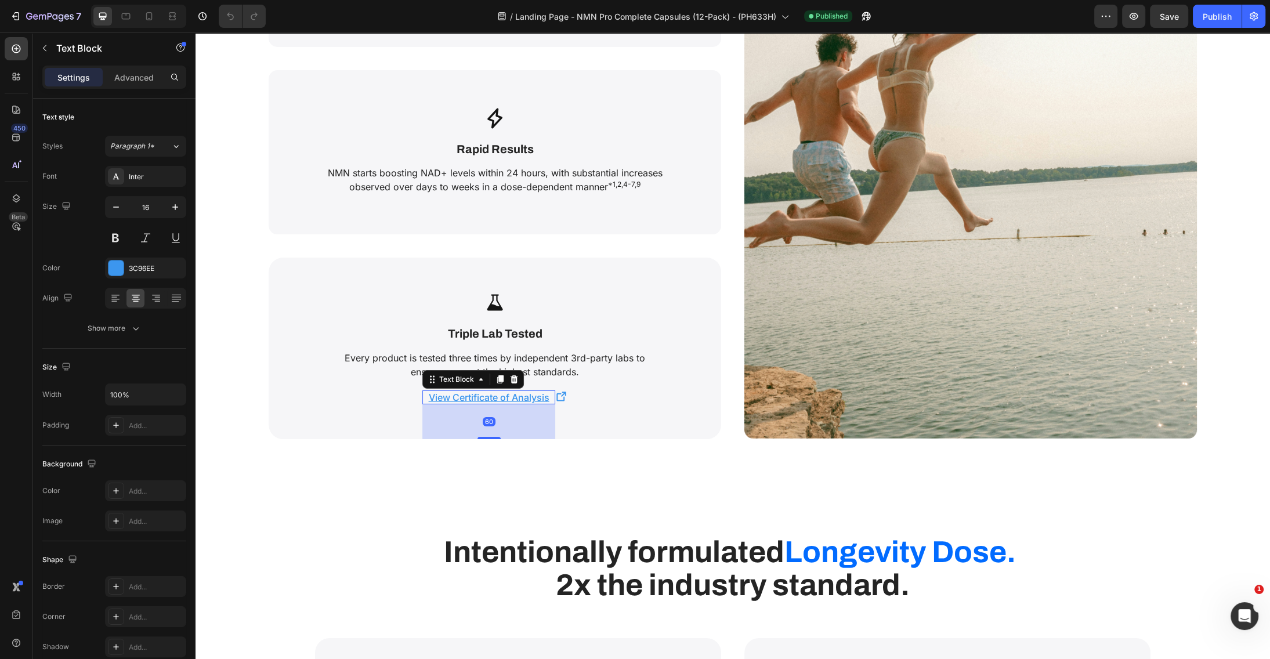
click at [473, 393] on u "View Certificate of Analysis" at bounding box center [489, 398] width 121 height 12
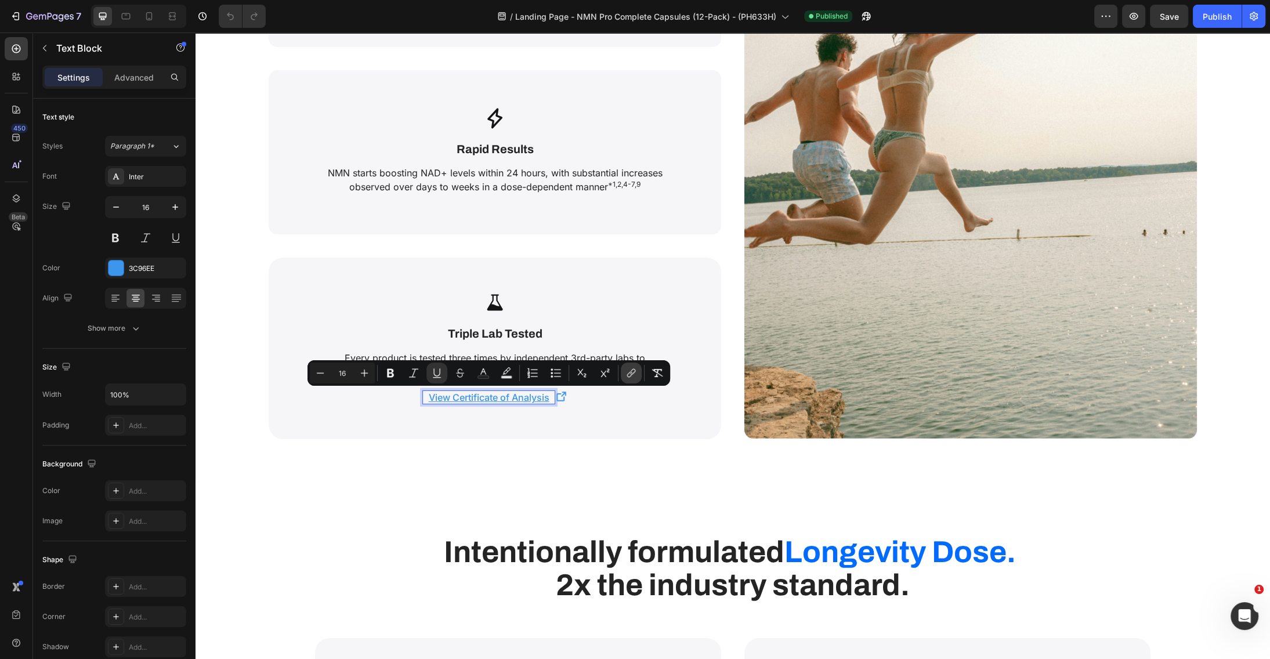
click at [630, 375] on icon "Editor contextual toolbar" at bounding box center [632, 373] width 12 height 12
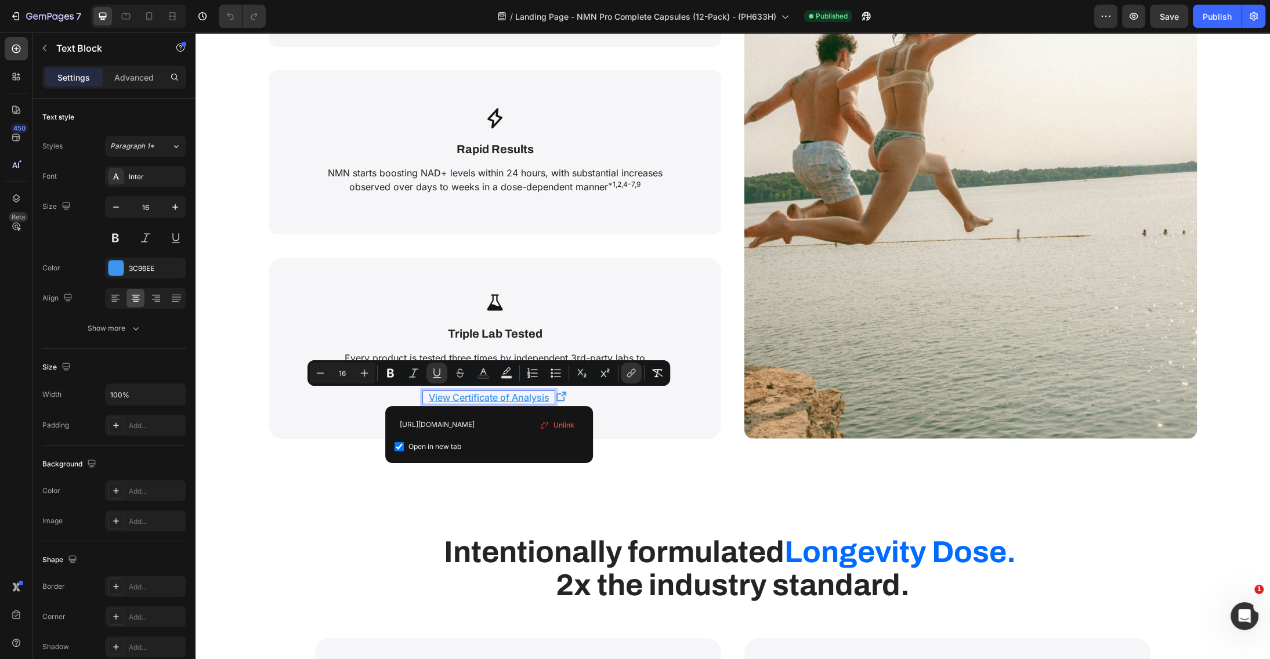
scroll to position [0, 282]
click at [478, 422] on input "[URL][DOMAIN_NAME]" at bounding box center [489, 424] width 189 height 19
type input "[URL][DOMAIN_NAME]"
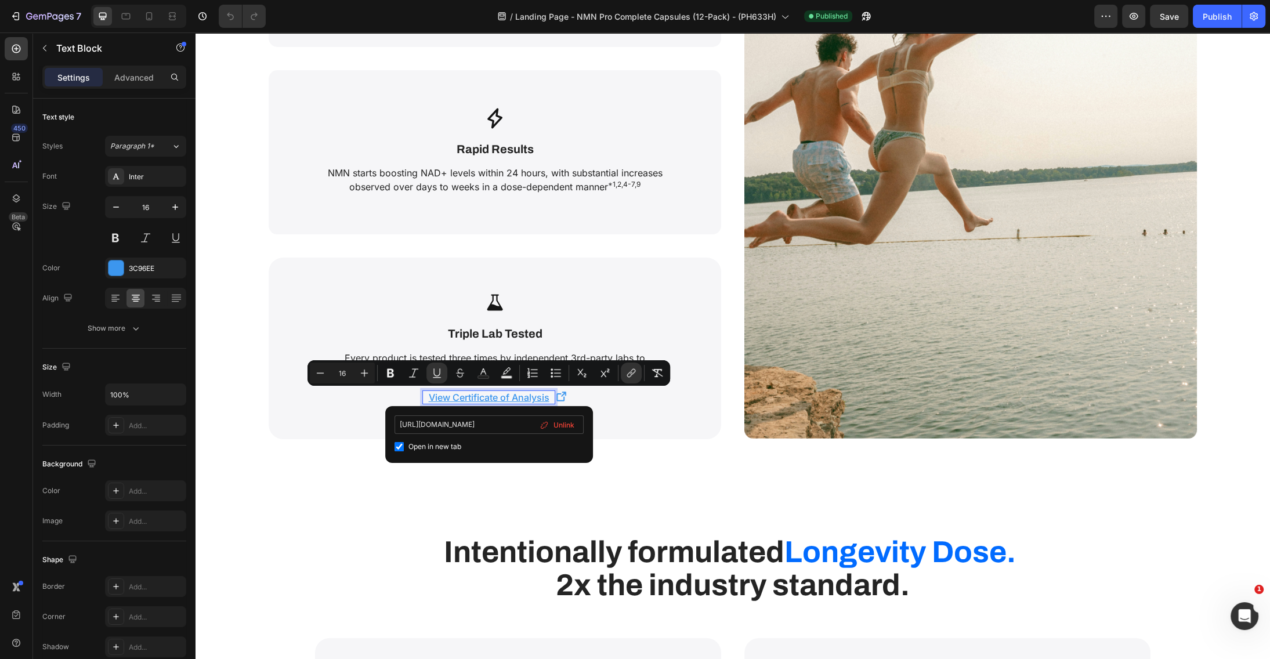
scroll to position [0, 293]
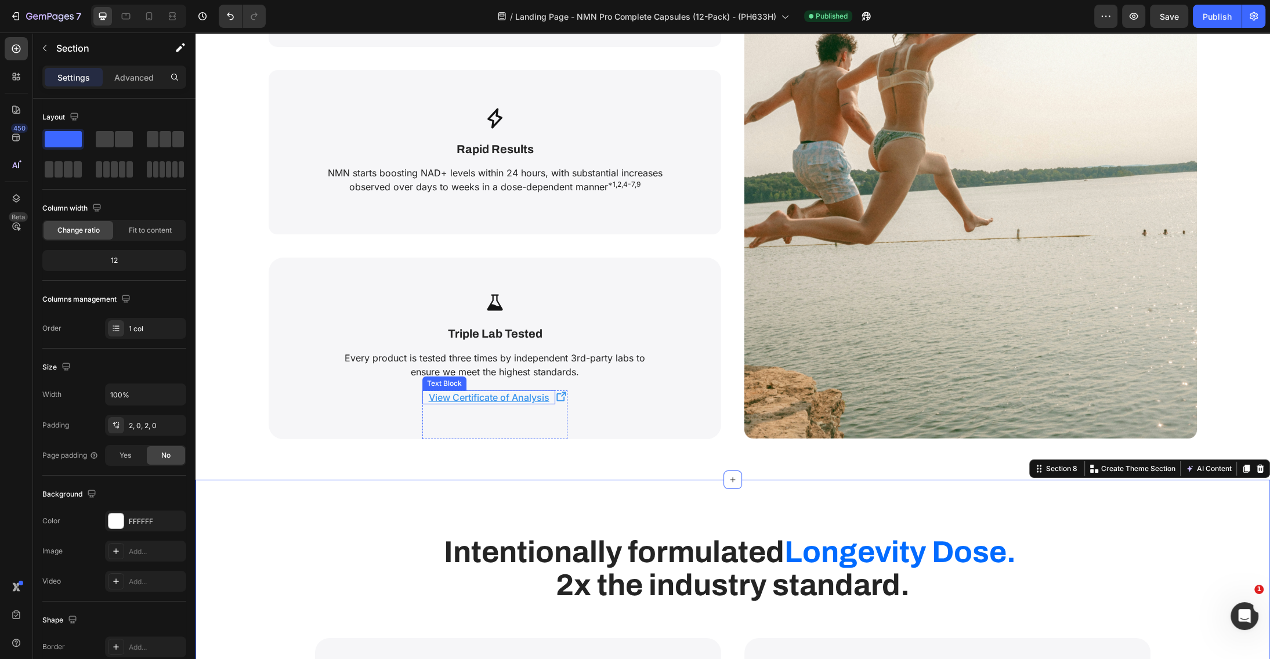
click at [507, 395] on u "View Certificate of Analysis" at bounding box center [489, 398] width 121 height 12
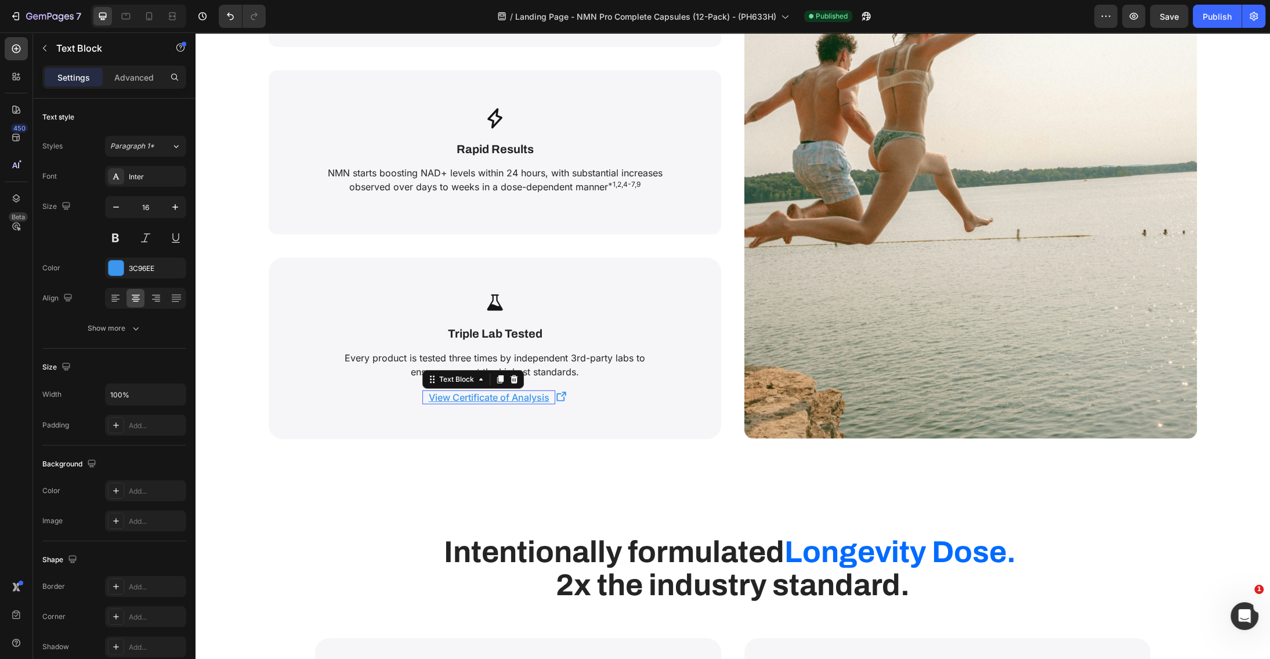
click at [507, 395] on u "View Certificate of Analysis" at bounding box center [489, 398] width 121 height 12
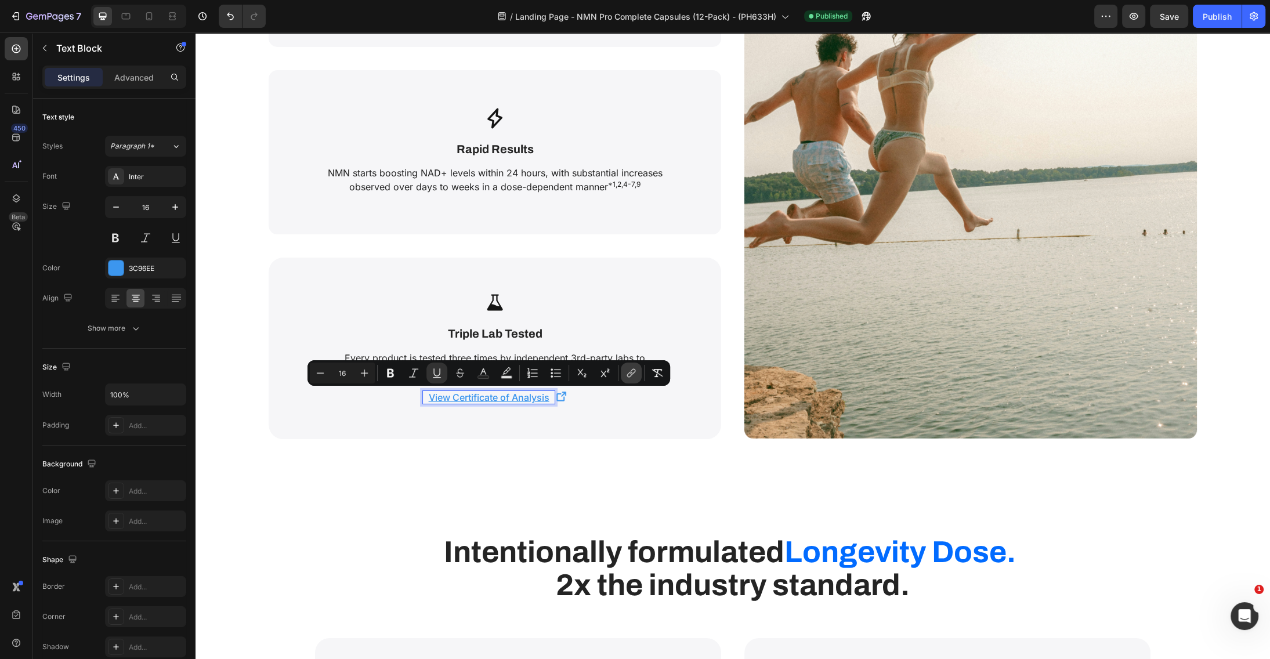
click at [630, 368] on icon "Editor contextual toolbar" at bounding box center [632, 373] width 12 height 12
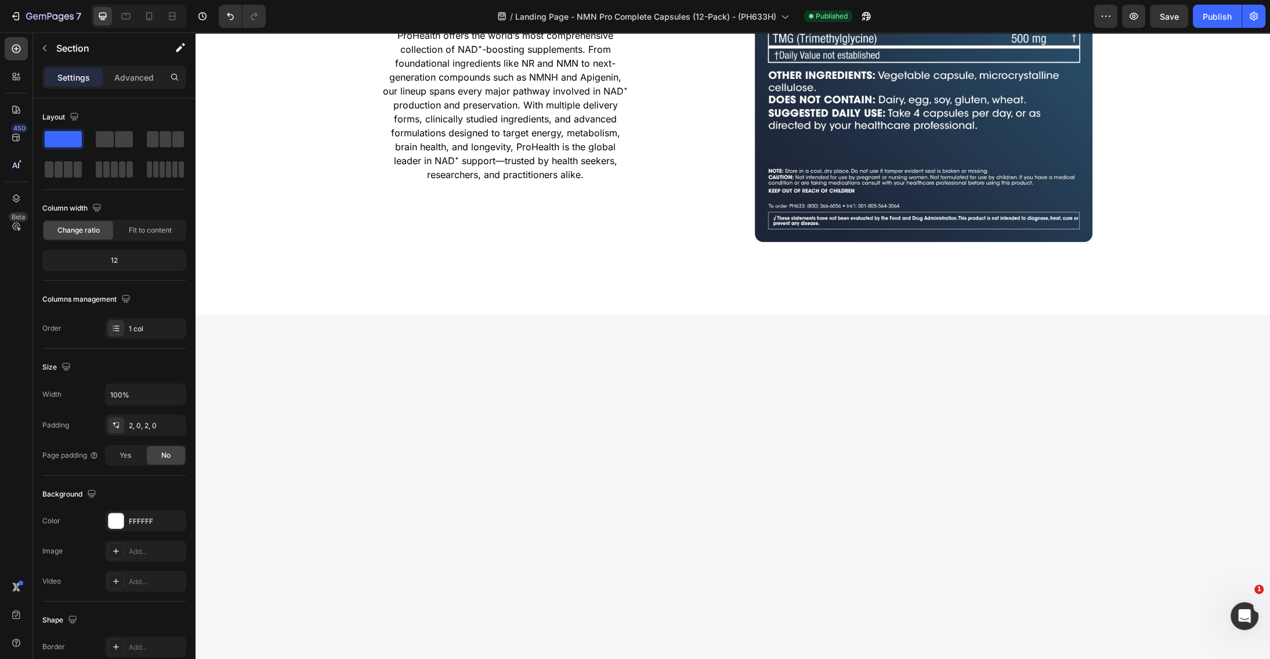
scroll to position [7312, 0]
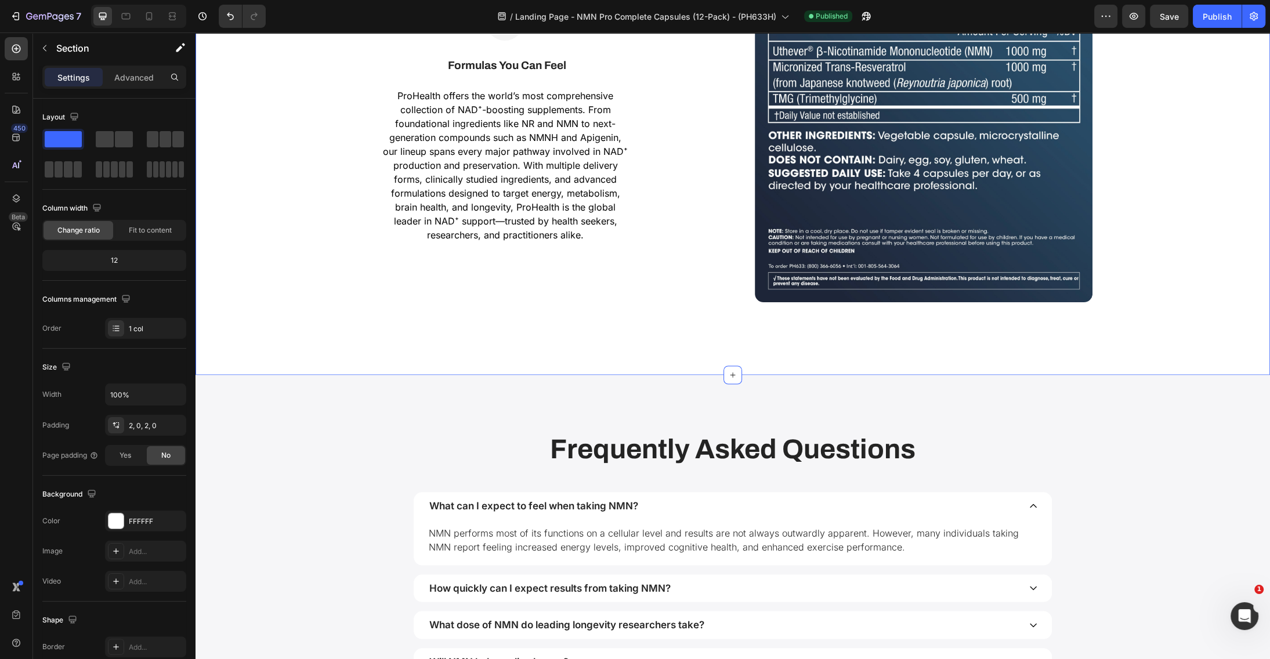
click at [830, 205] on img at bounding box center [924, 133] width 338 height 338
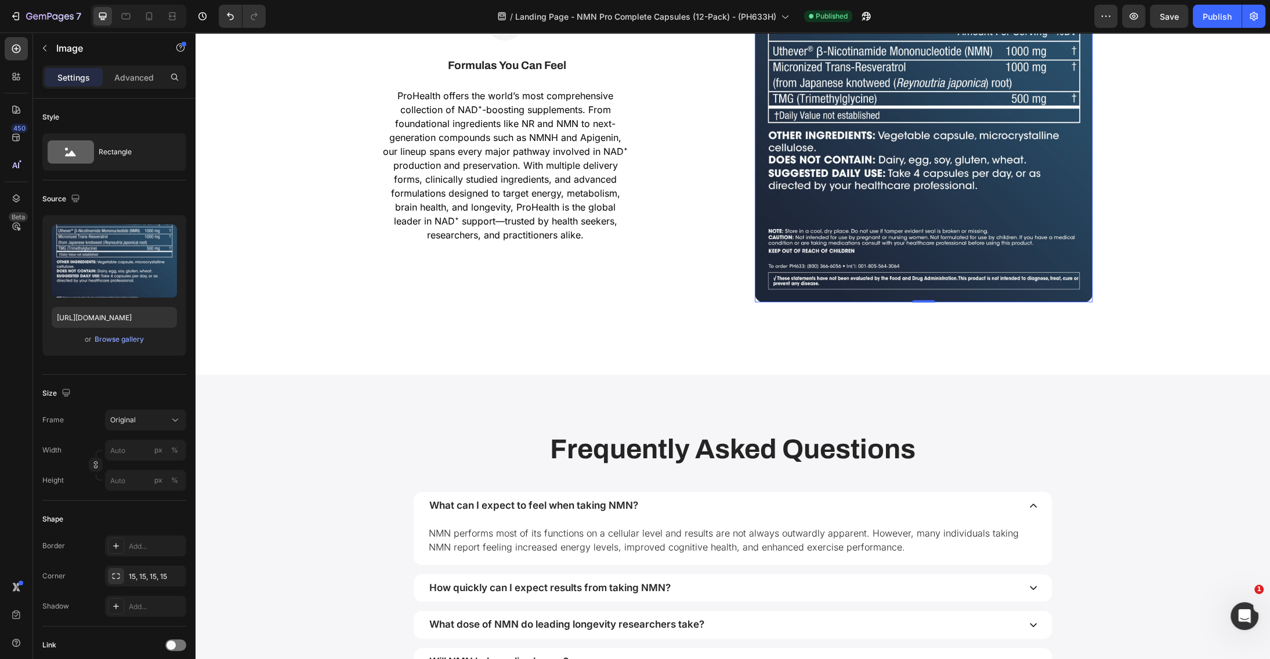
click at [929, 122] on img at bounding box center [924, 133] width 338 height 338
click at [99, 318] on input "[URL][DOMAIN_NAME]" at bounding box center [114, 317] width 125 height 21
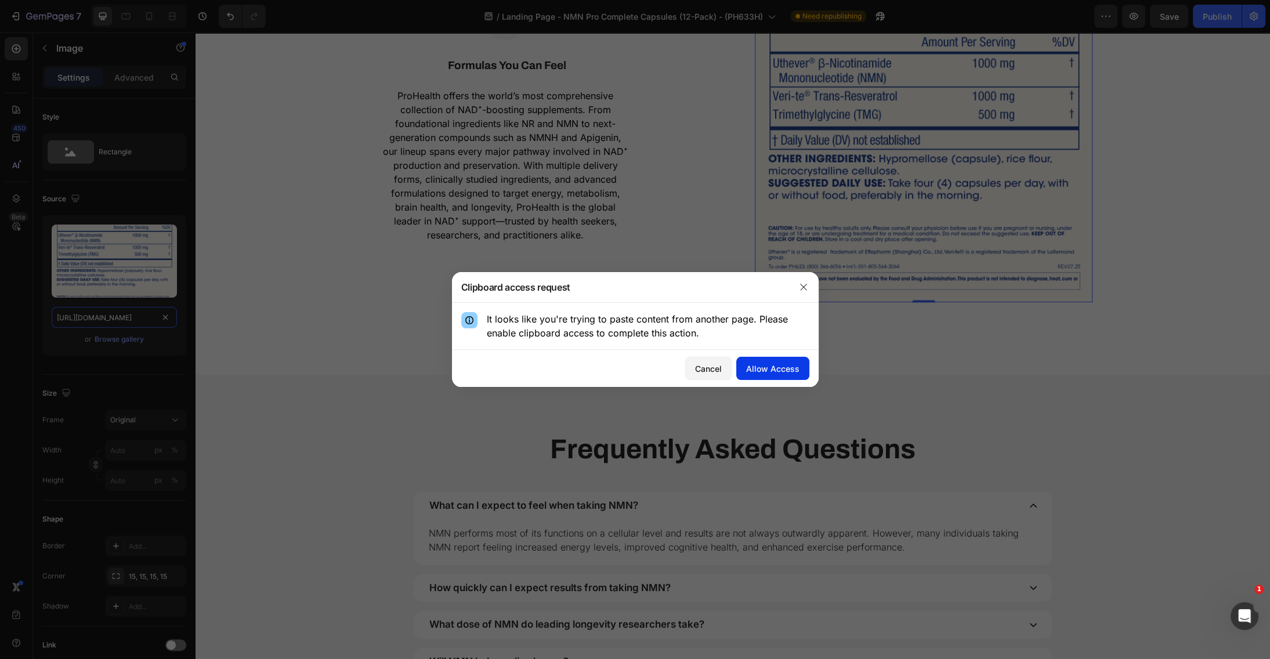
type input "[URL][DOMAIN_NAME]"
click at [778, 373] on div "Allow Access" at bounding box center [772, 369] width 53 height 12
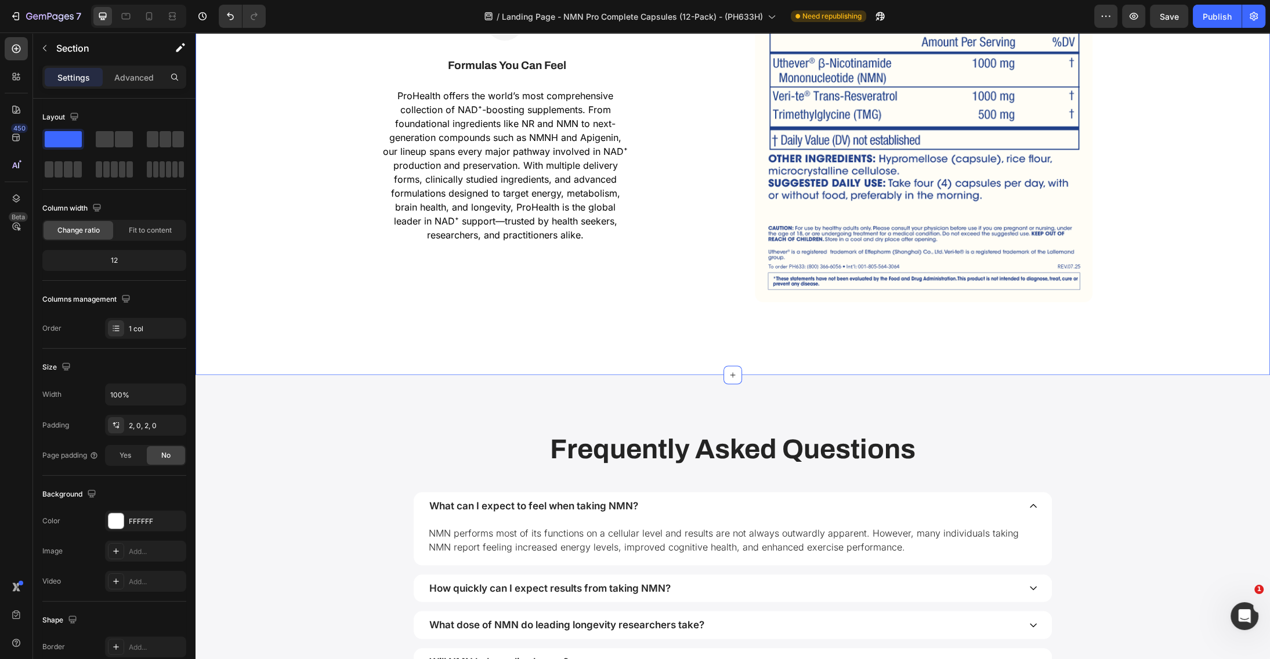
scroll to position [6810, 0]
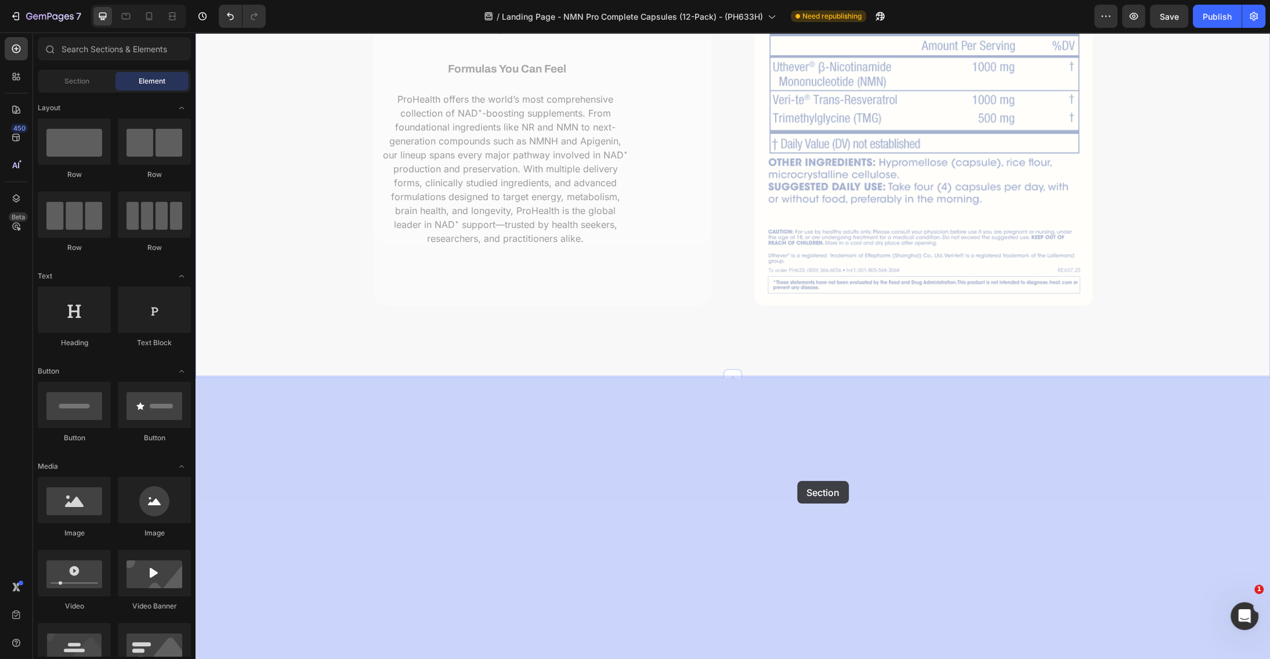
drag, startPoint x: 797, startPoint y: 481, endPoint x: 786, endPoint y: 478, distance: 11.4
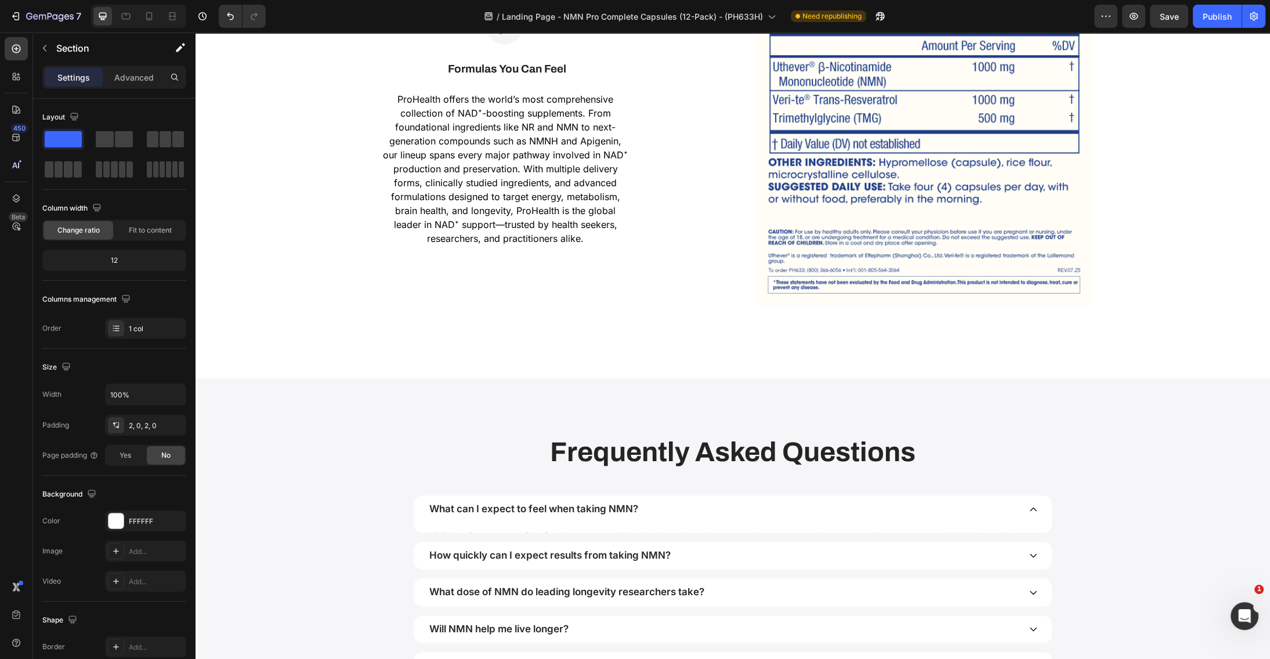
scroll to position [7135, 0]
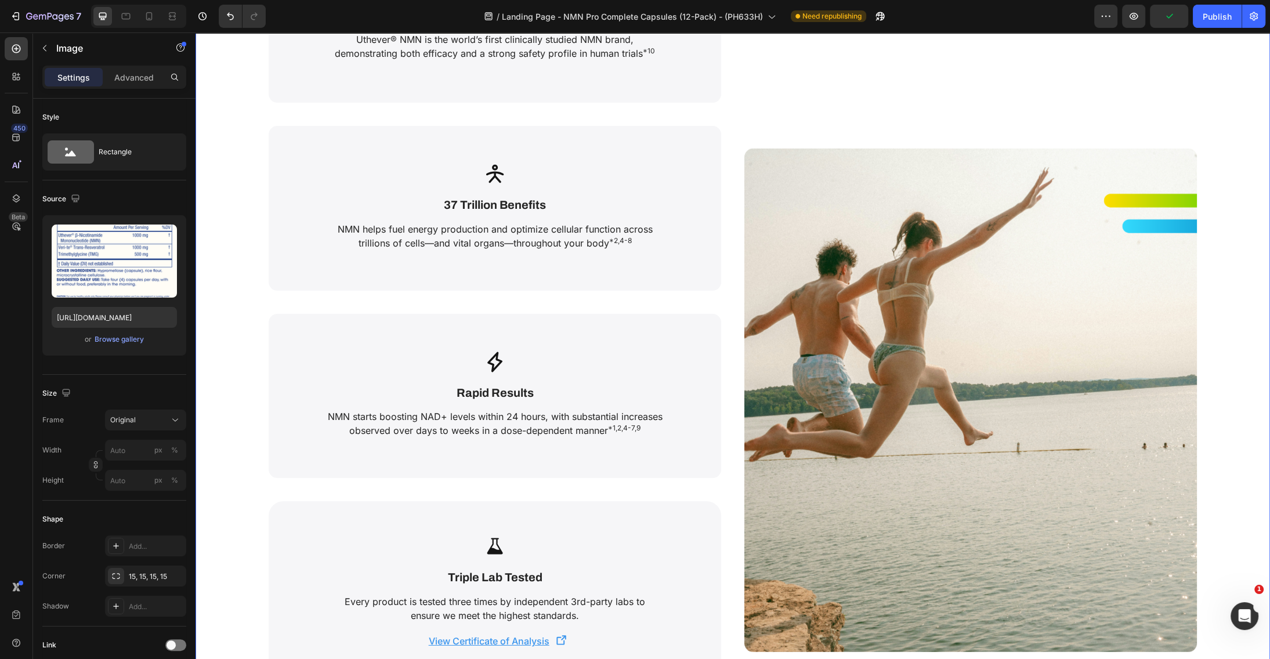
scroll to position [3641, 0]
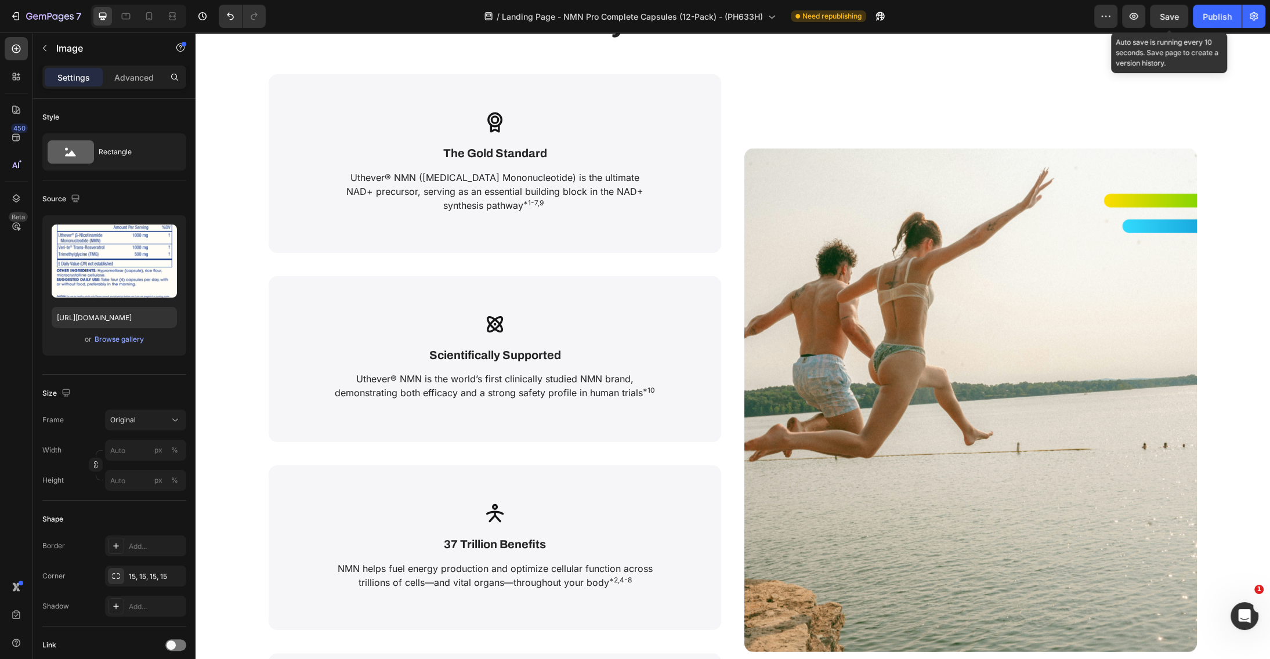
click at [1166, 17] on span "Save" at bounding box center [1169, 17] width 19 height 10
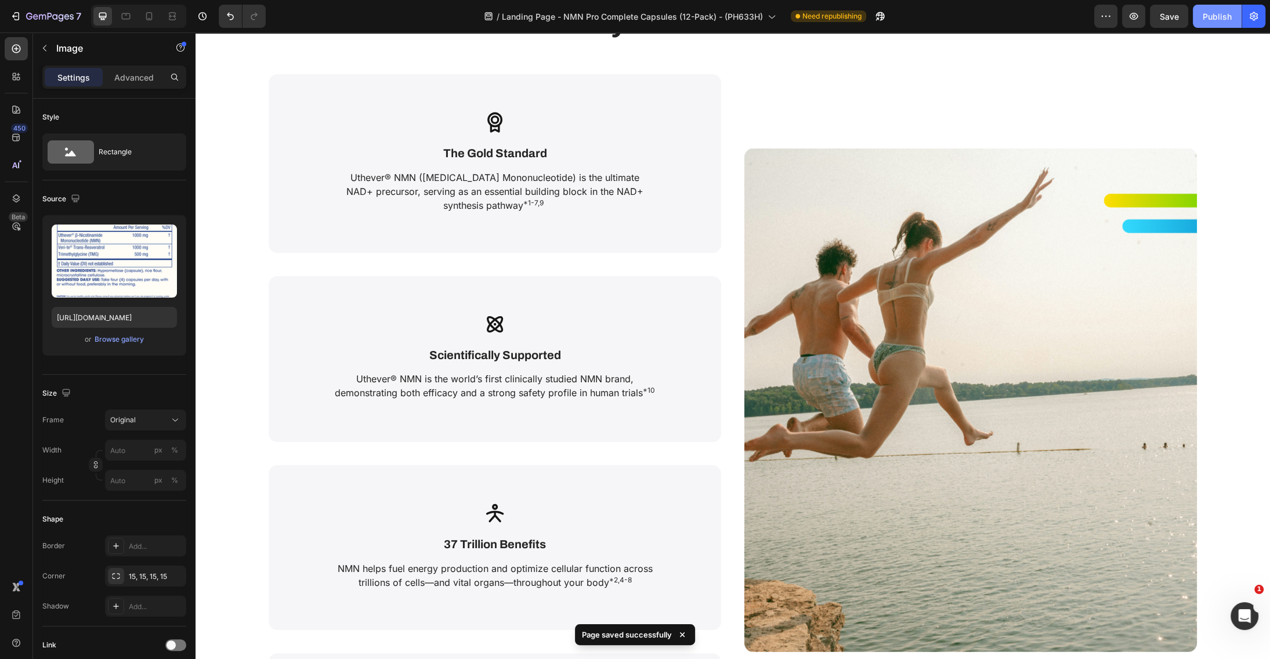
click at [1212, 23] on button "Publish" at bounding box center [1217, 16] width 49 height 23
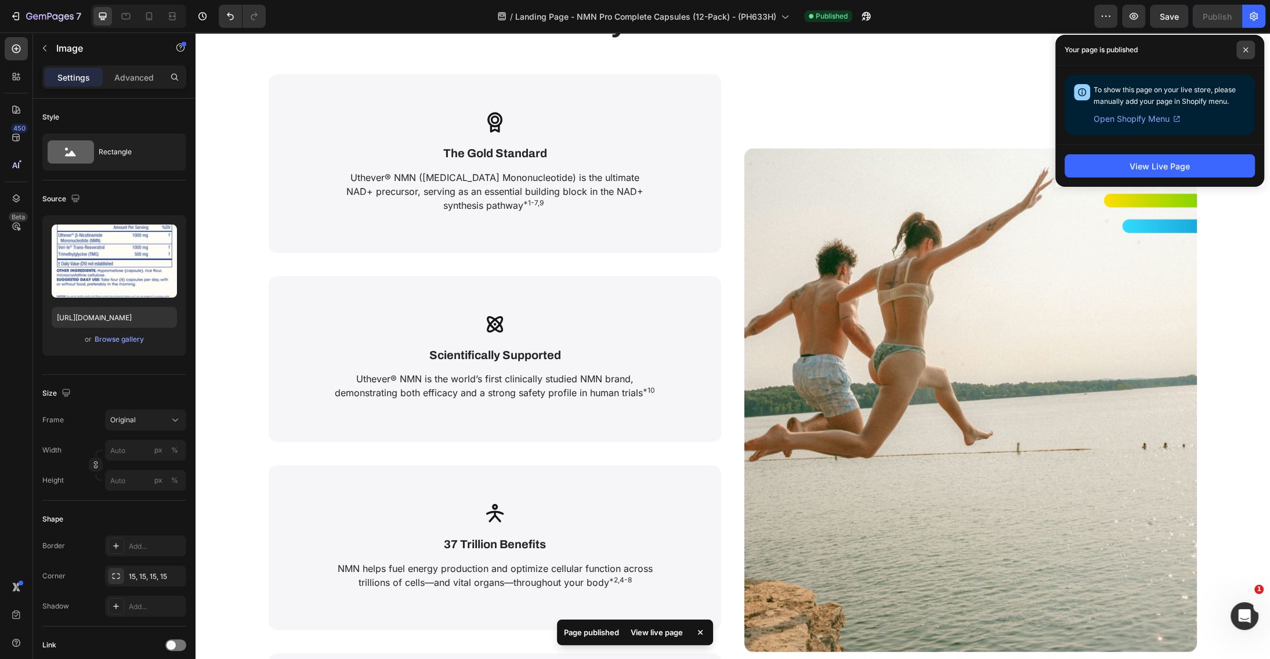
click at [1247, 49] on icon at bounding box center [1246, 50] width 6 height 6
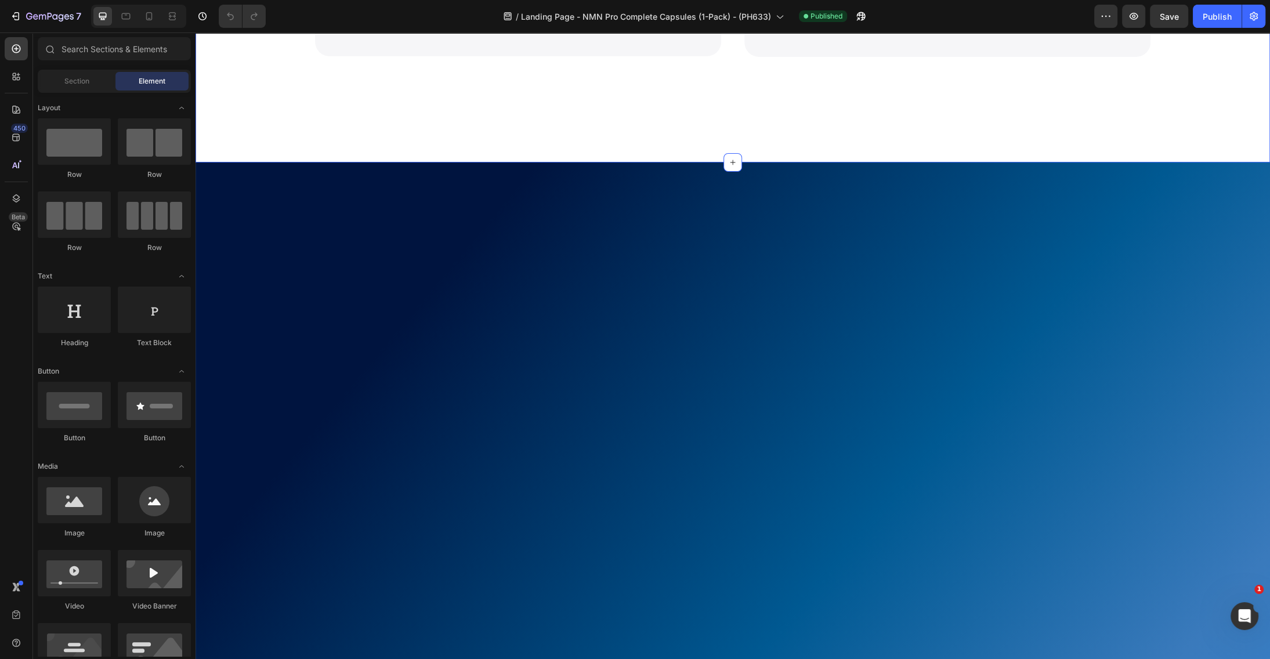
scroll to position [4225, 0]
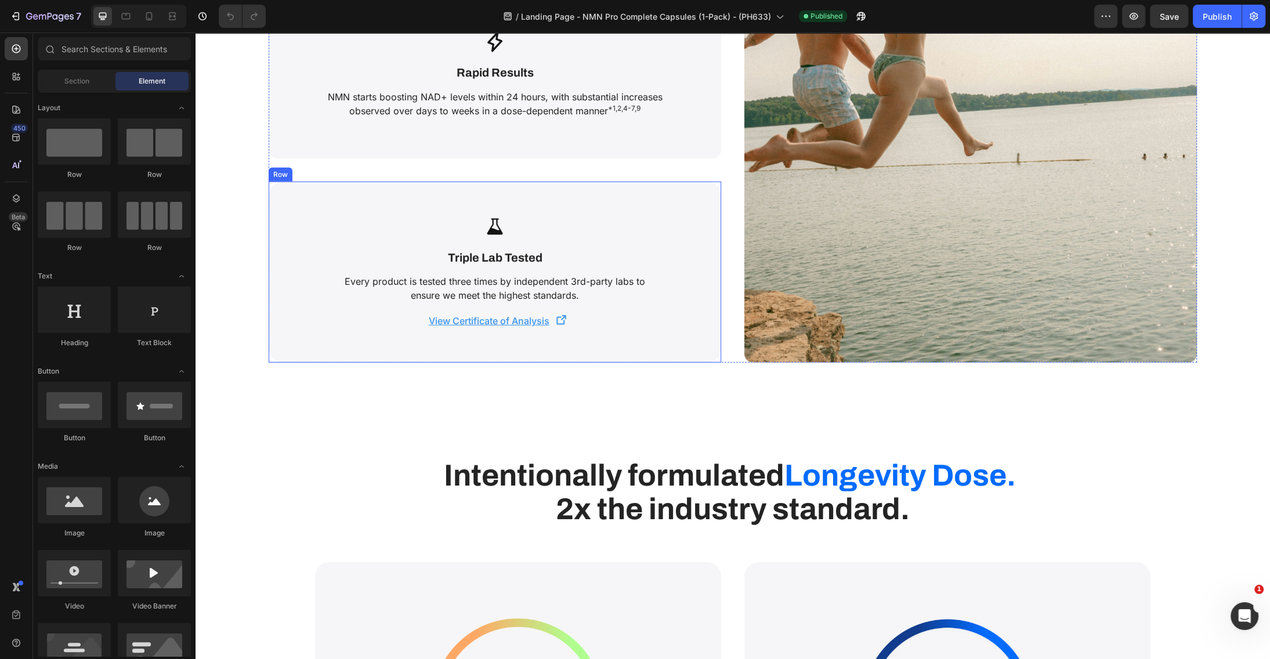
click at [474, 322] on u "View Certificate of Analysis" at bounding box center [489, 321] width 121 height 12
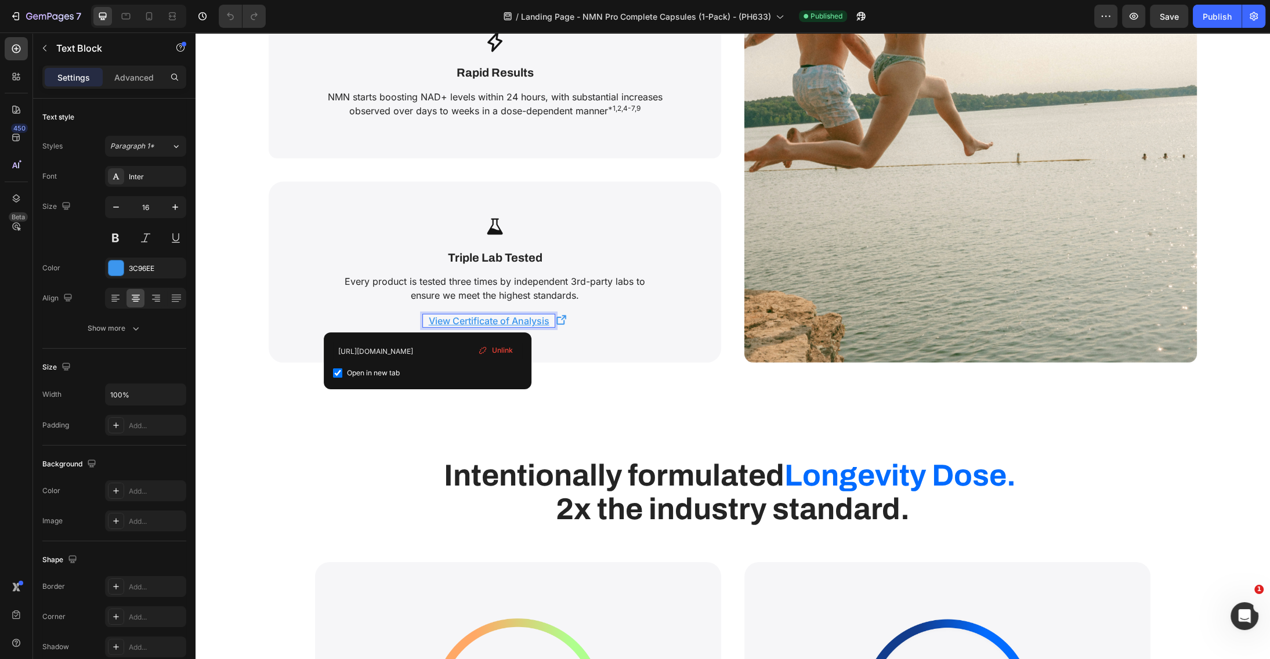
click at [475, 316] on u "View Certificate of Analysis" at bounding box center [489, 321] width 121 height 12
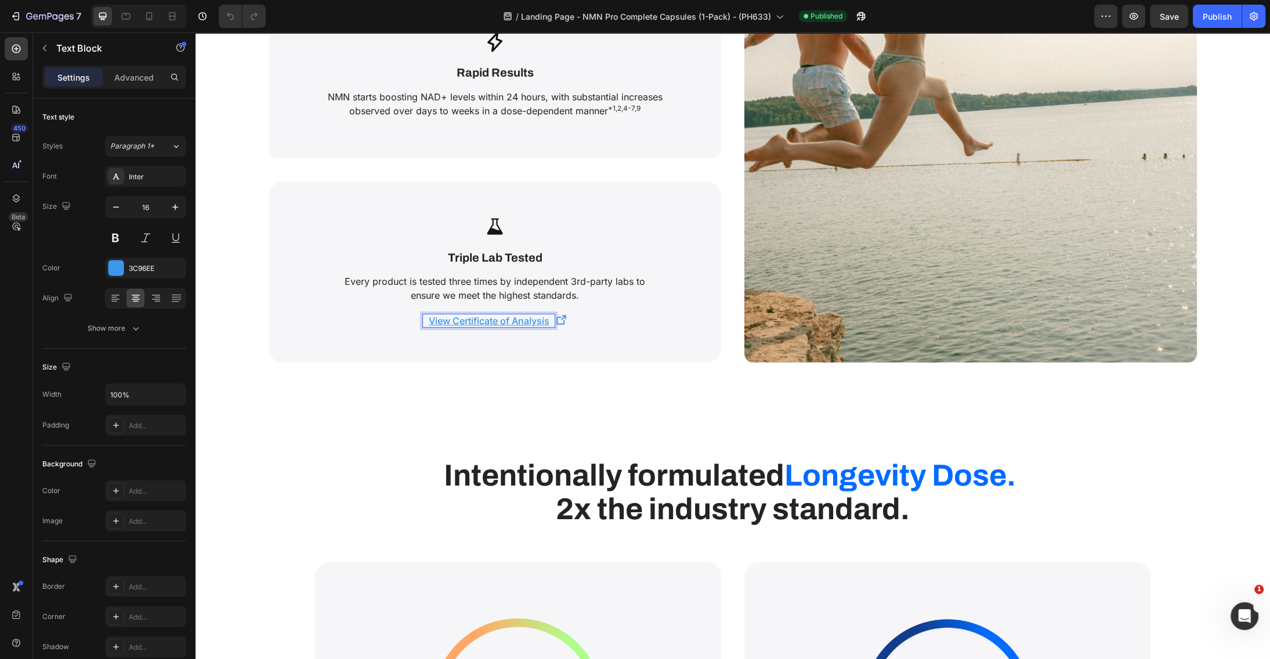
click at [475, 316] on u "View Certificate of Analysis" at bounding box center [489, 321] width 121 height 12
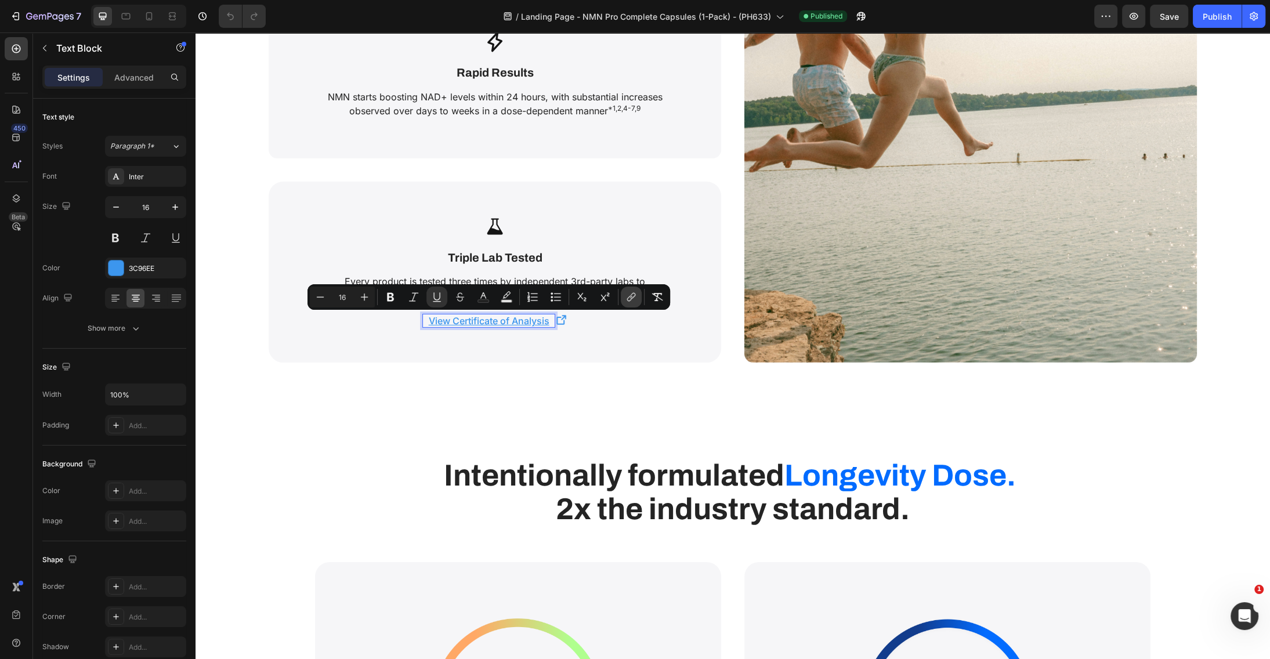
click at [626, 296] on icon "Editor contextual toolbar" at bounding box center [632, 297] width 12 height 12
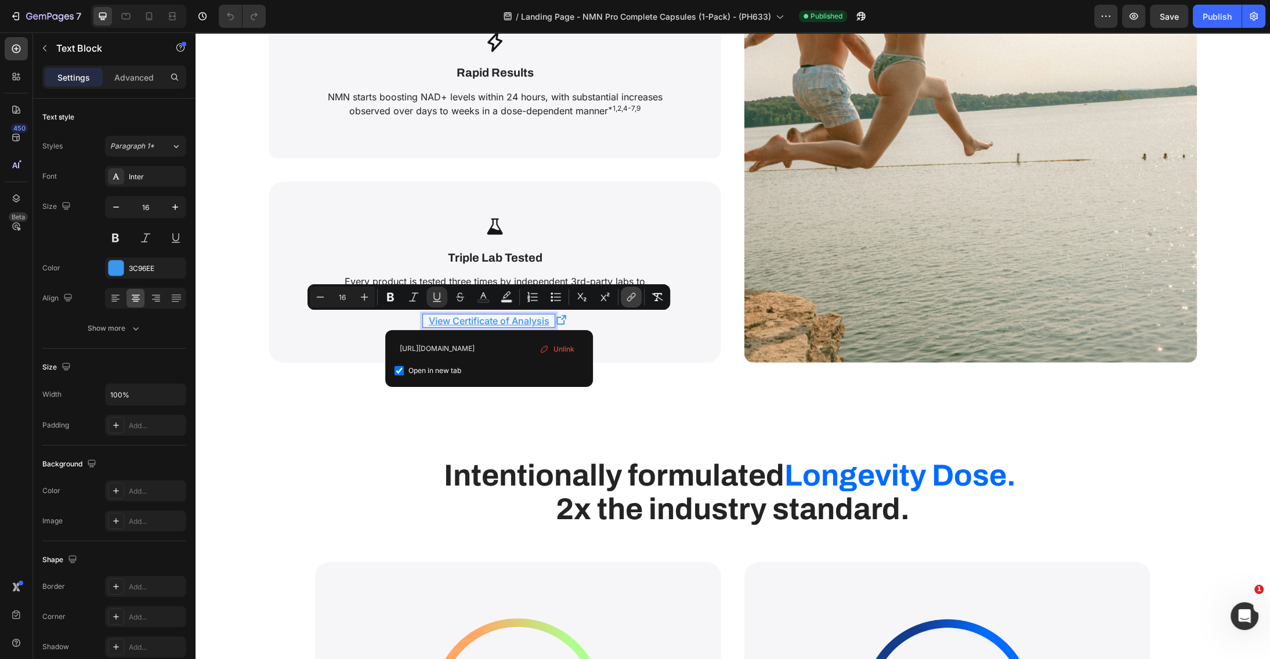
scroll to position [0, 293]
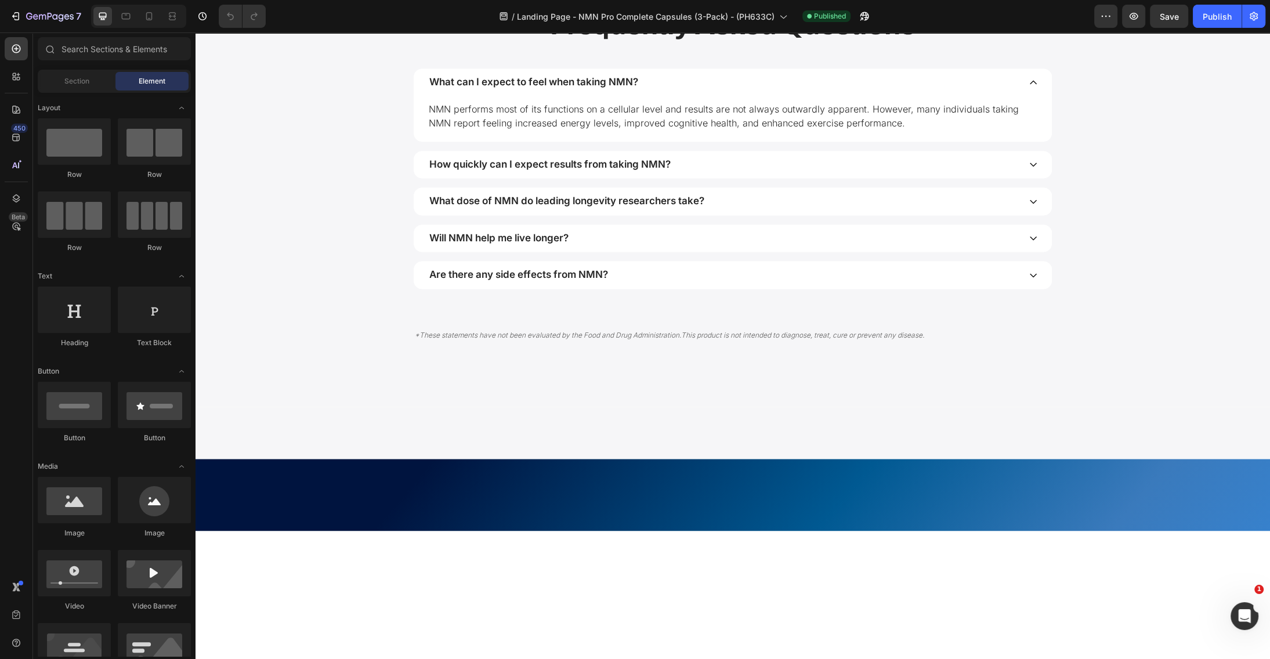
scroll to position [7230, 0]
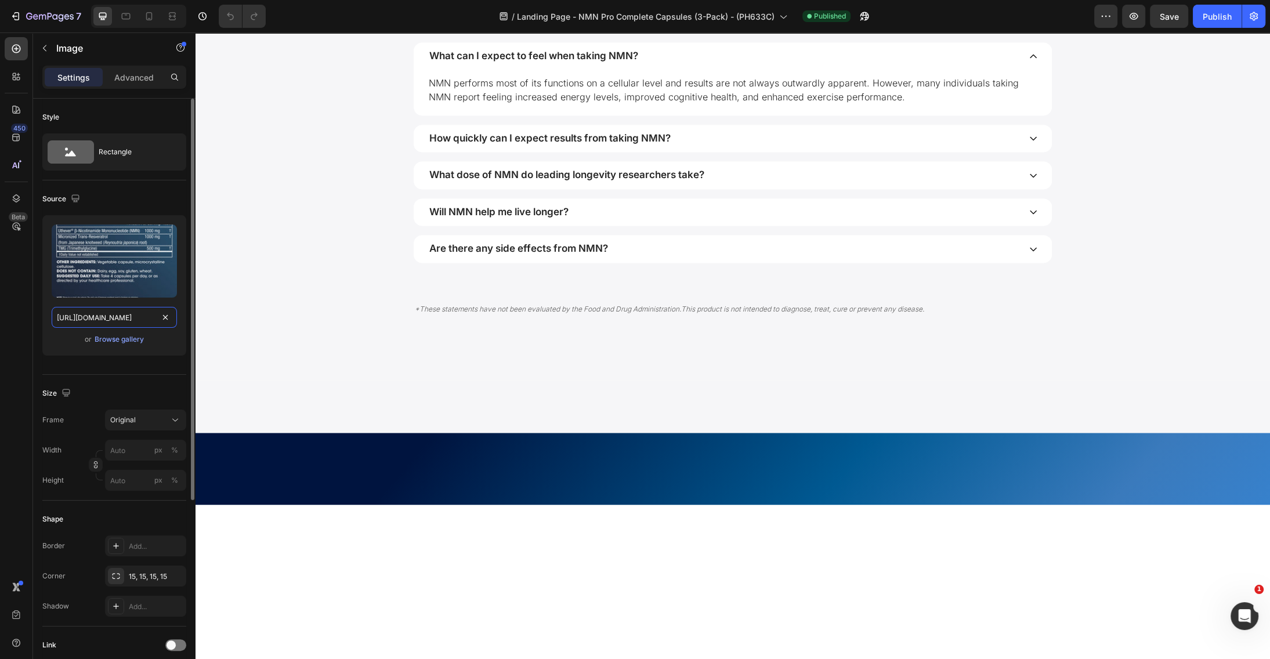
click at [118, 313] on input "[URL][DOMAIN_NAME]" at bounding box center [114, 317] width 125 height 21
click at [106, 317] on input "[URL][DOMAIN_NAME]" at bounding box center [114, 317] width 125 height 21
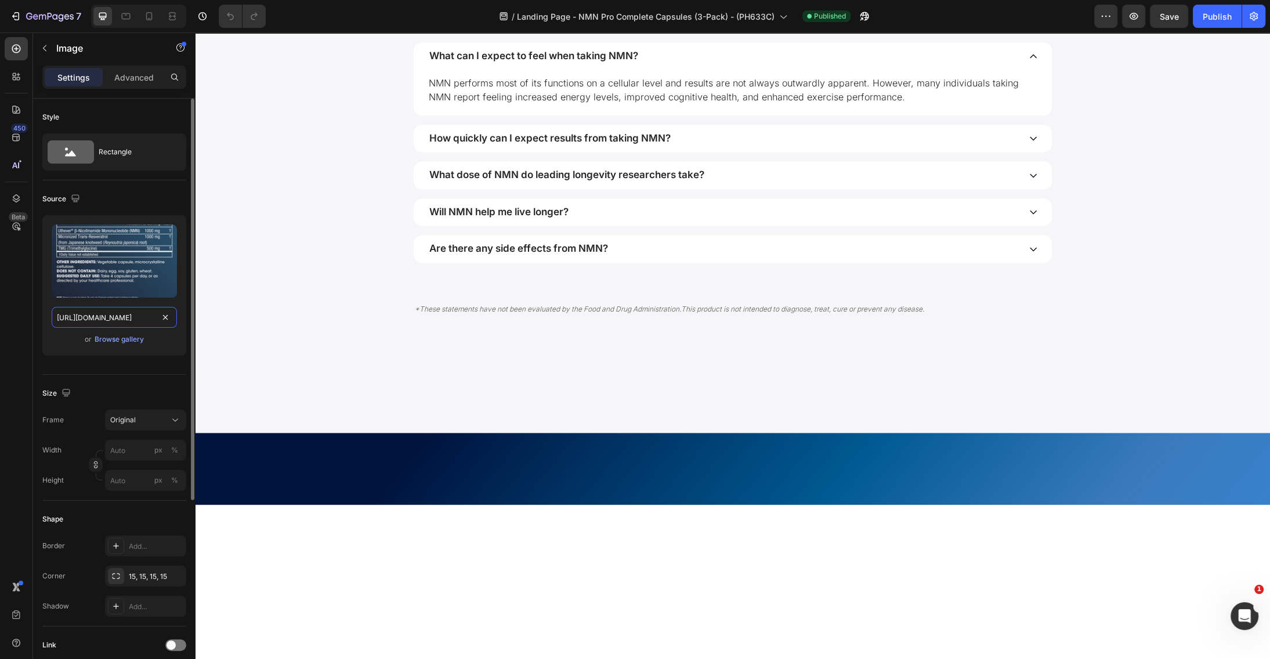
type input "[URL][DOMAIN_NAME]"
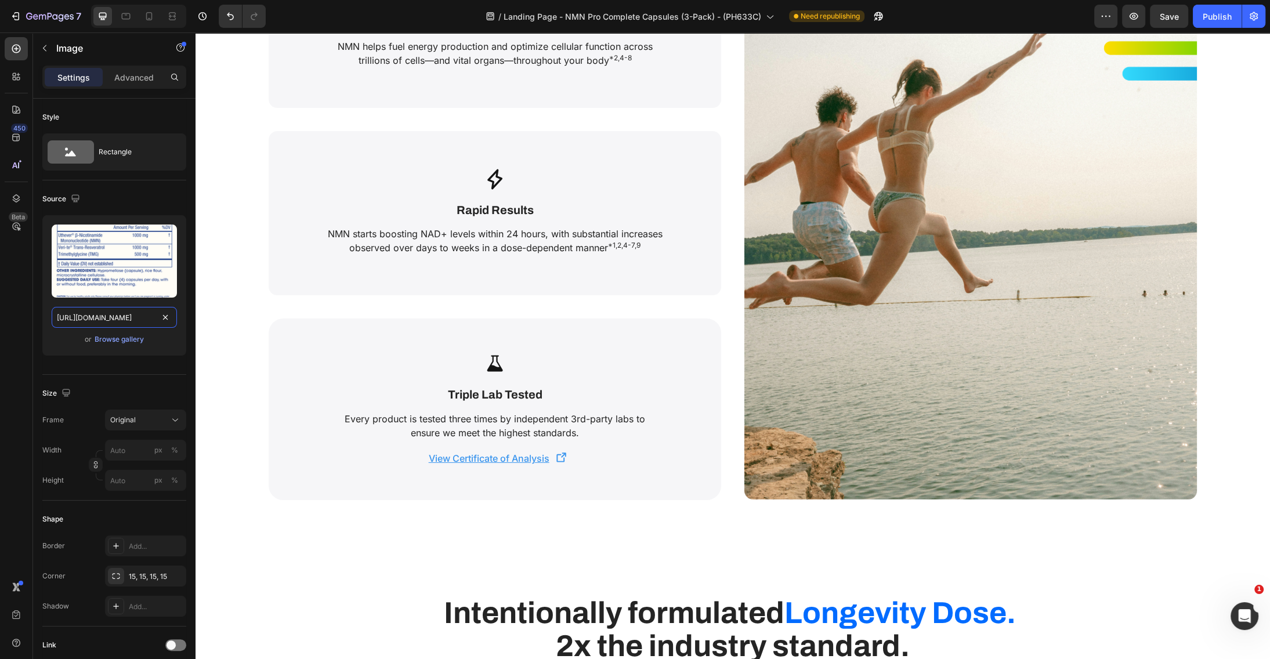
scroll to position [4143, 0]
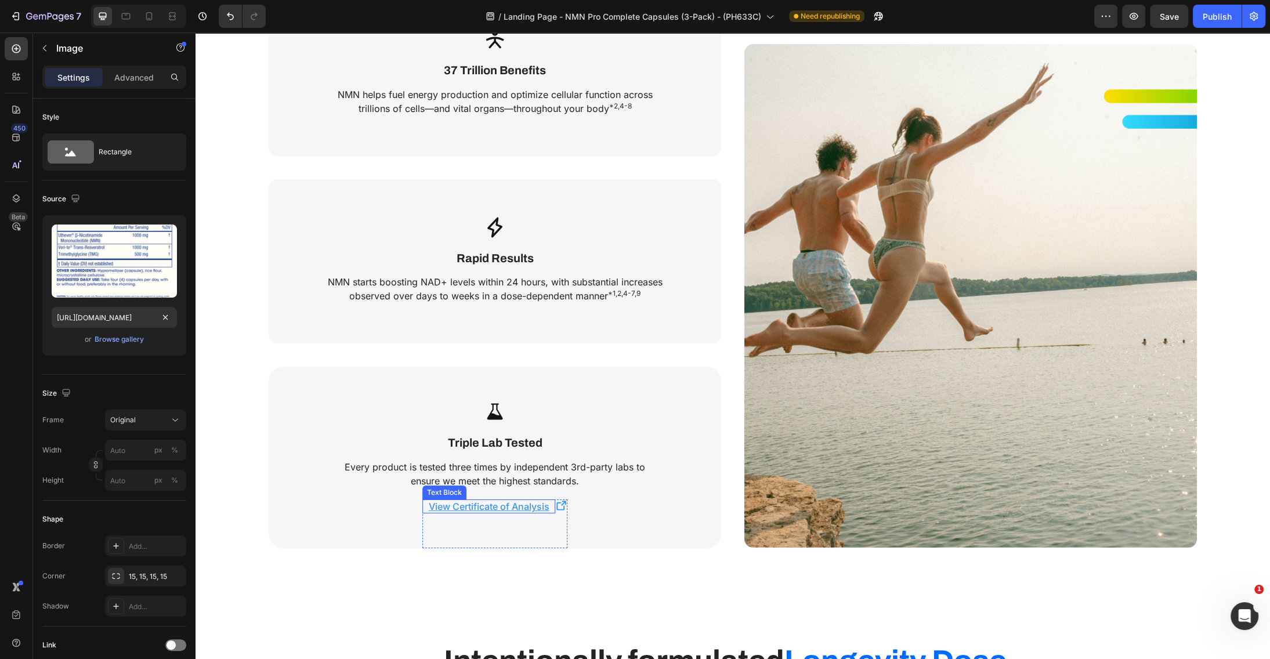
click at [481, 505] on u "View Certificate of Analysis" at bounding box center [489, 507] width 121 height 12
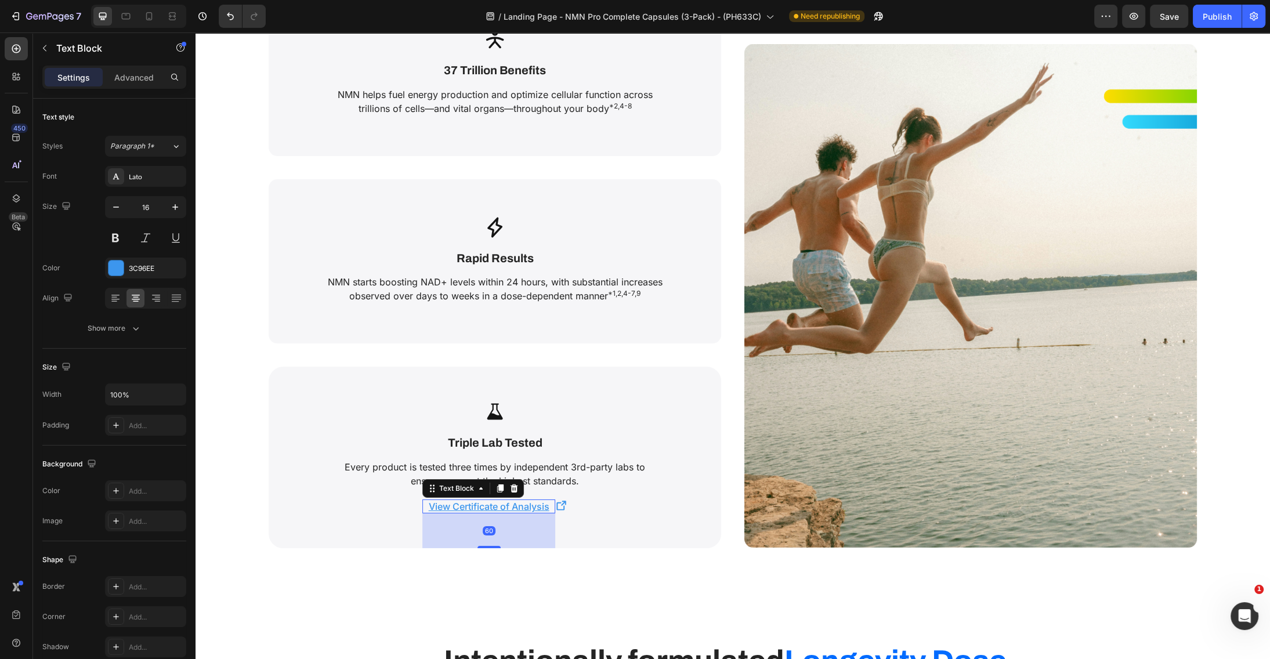
click at [481, 505] on u "View Certificate of Analysis" at bounding box center [489, 507] width 121 height 12
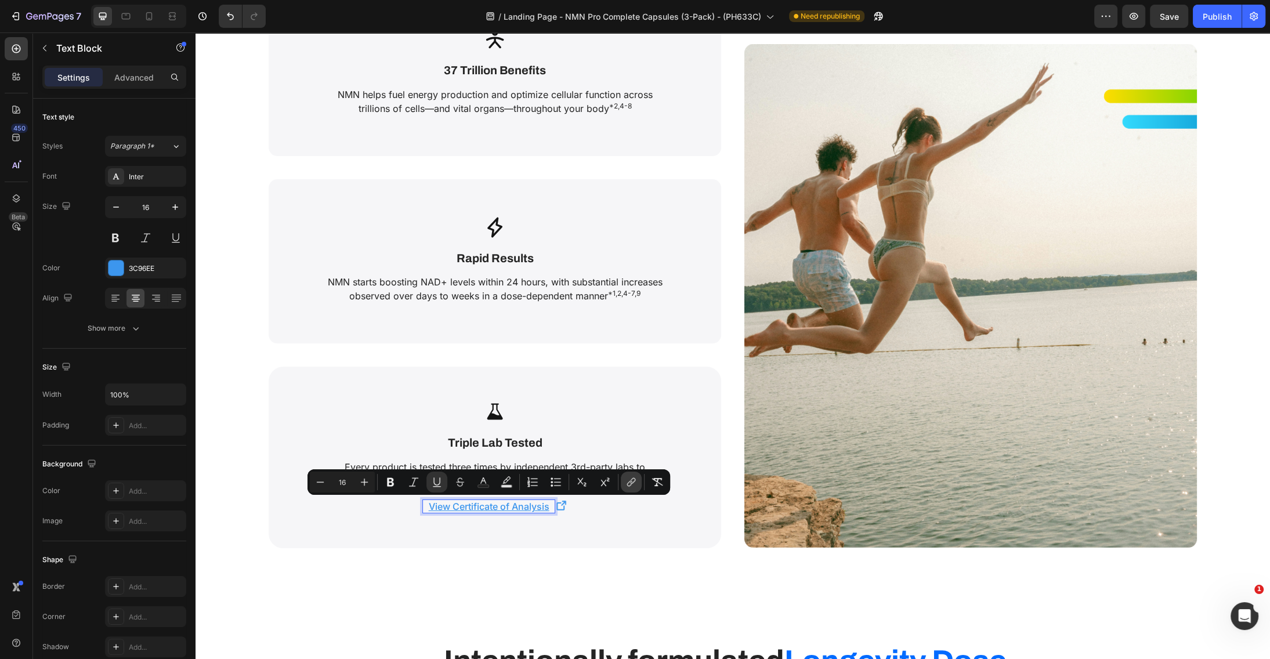
click at [630, 480] on icon "Editor contextual toolbar" at bounding box center [632, 482] width 12 height 12
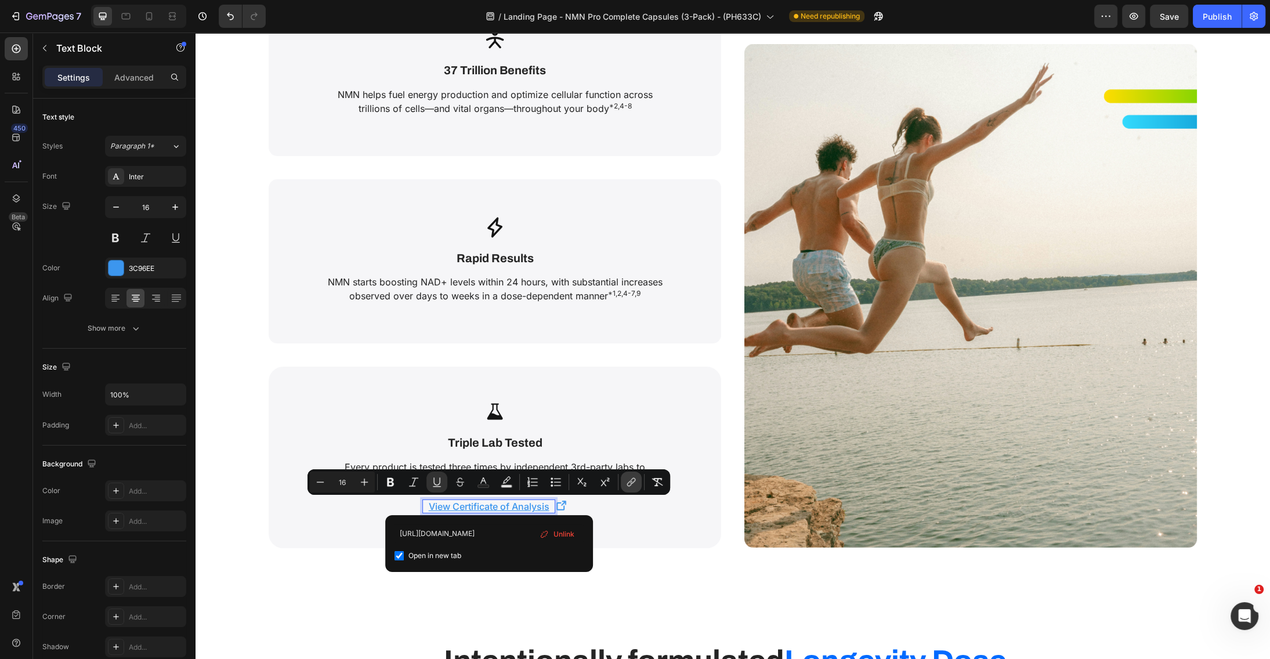
scroll to position [0, 282]
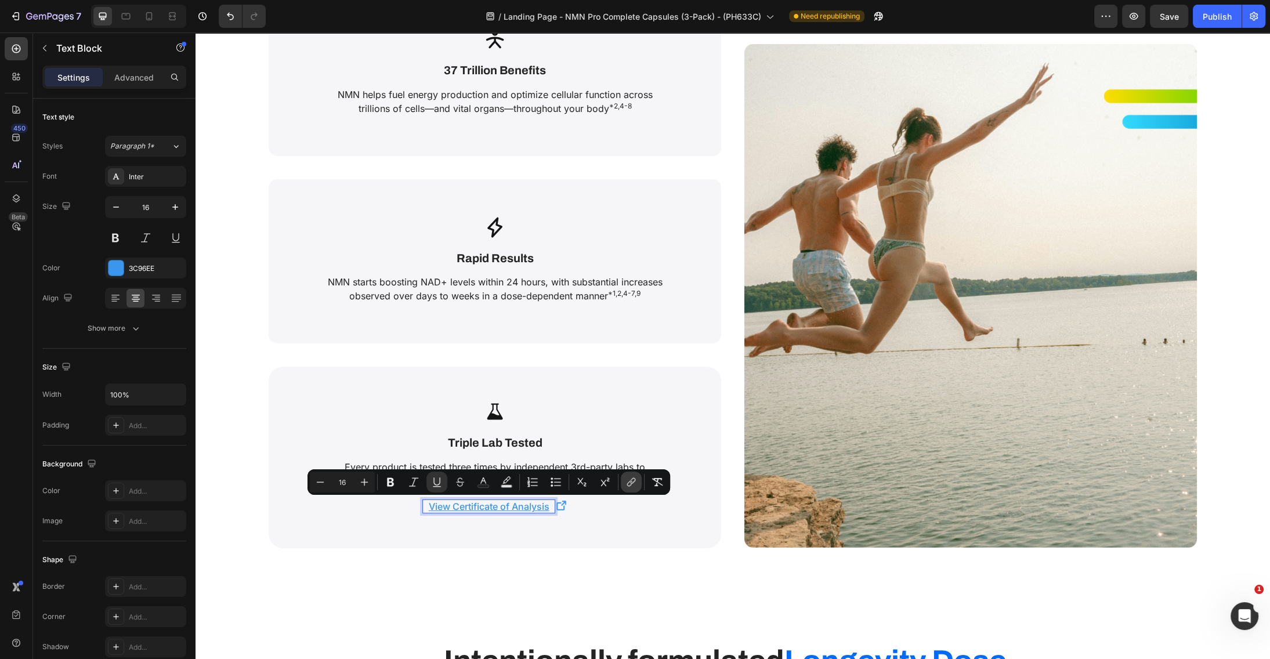
click at [633, 483] on icon "Editor contextual toolbar" at bounding box center [632, 482] width 12 height 12
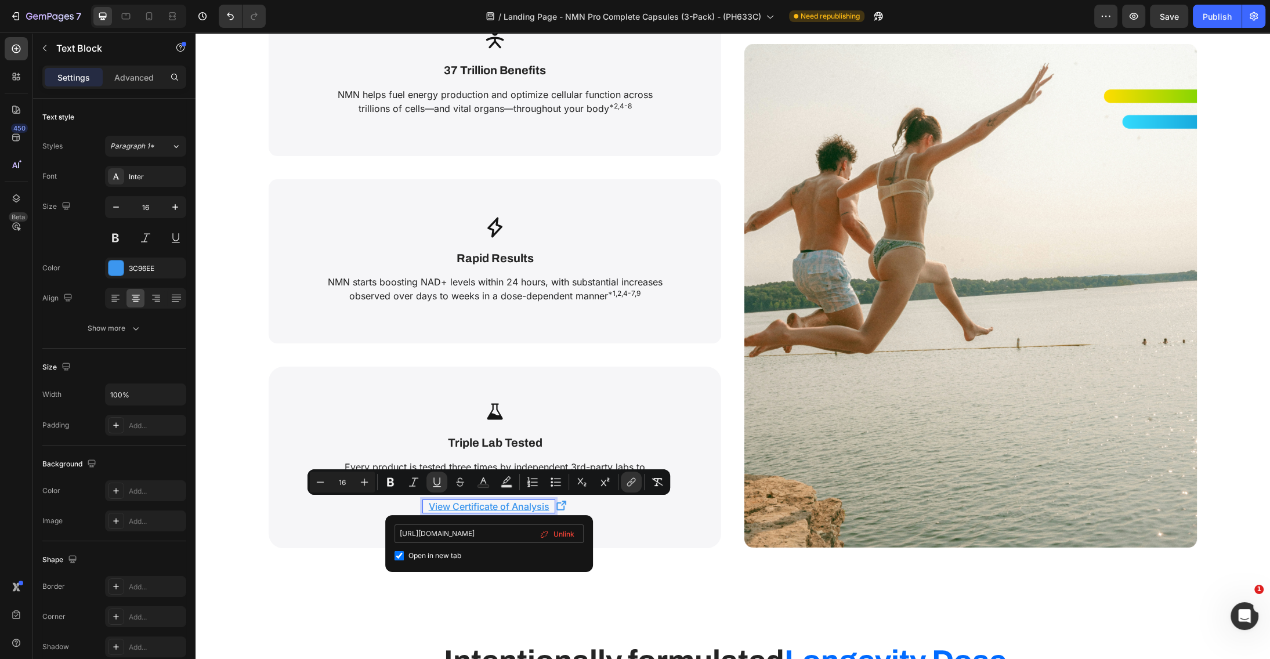
click at [493, 537] on input "[URL][DOMAIN_NAME]" at bounding box center [489, 534] width 189 height 19
type input "[URL][DOMAIN_NAME]"
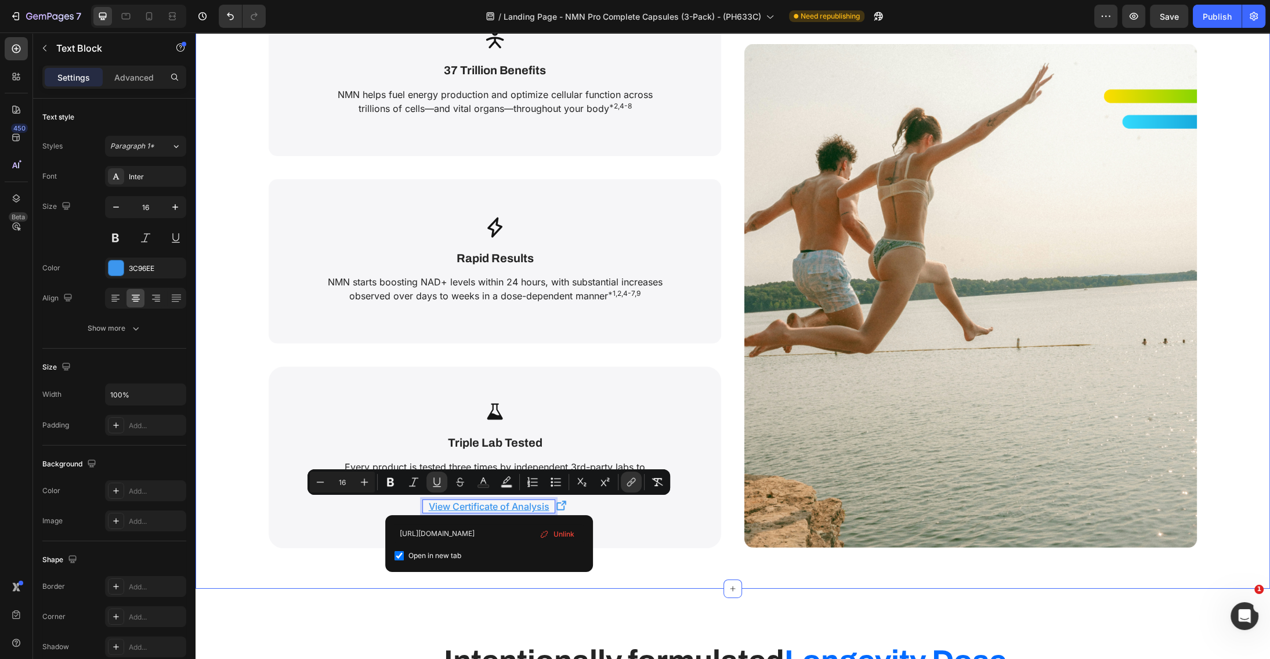
click at [330, 551] on div "Why Ours Is So Effective. Heading Image Icon The Gold Standard Text Block Uthev…" at bounding box center [733, 51] width 1075 height 1076
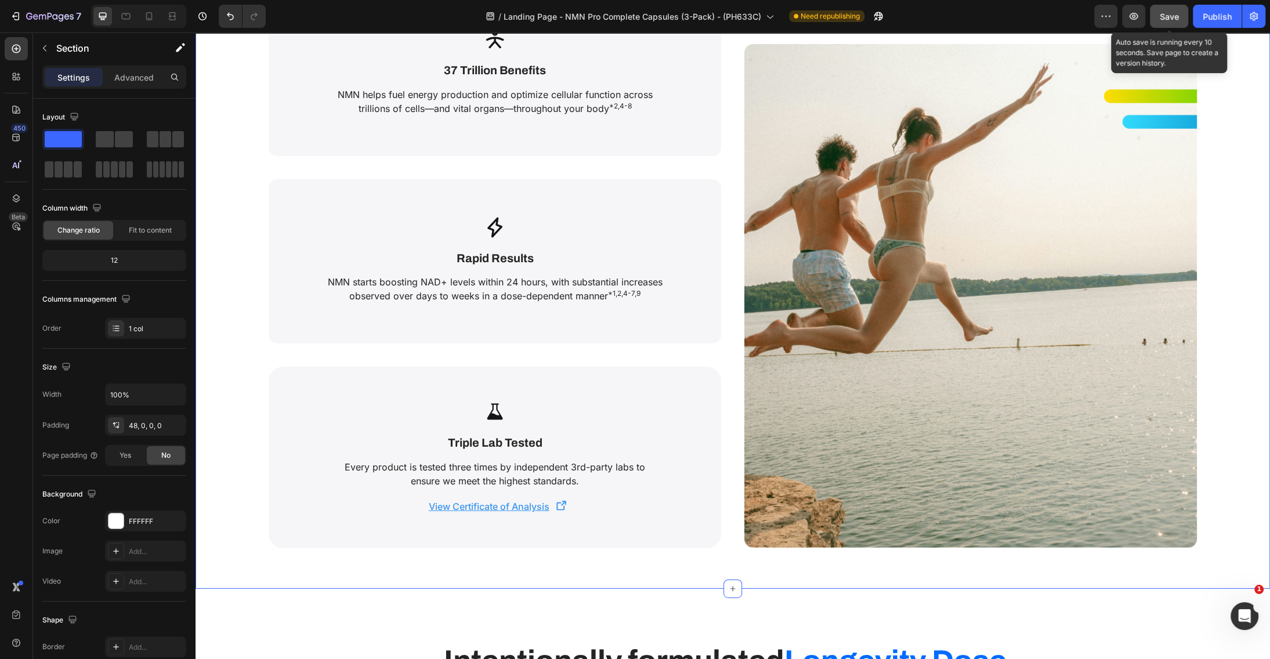
click at [1170, 12] on span "Save" at bounding box center [1169, 17] width 19 height 10
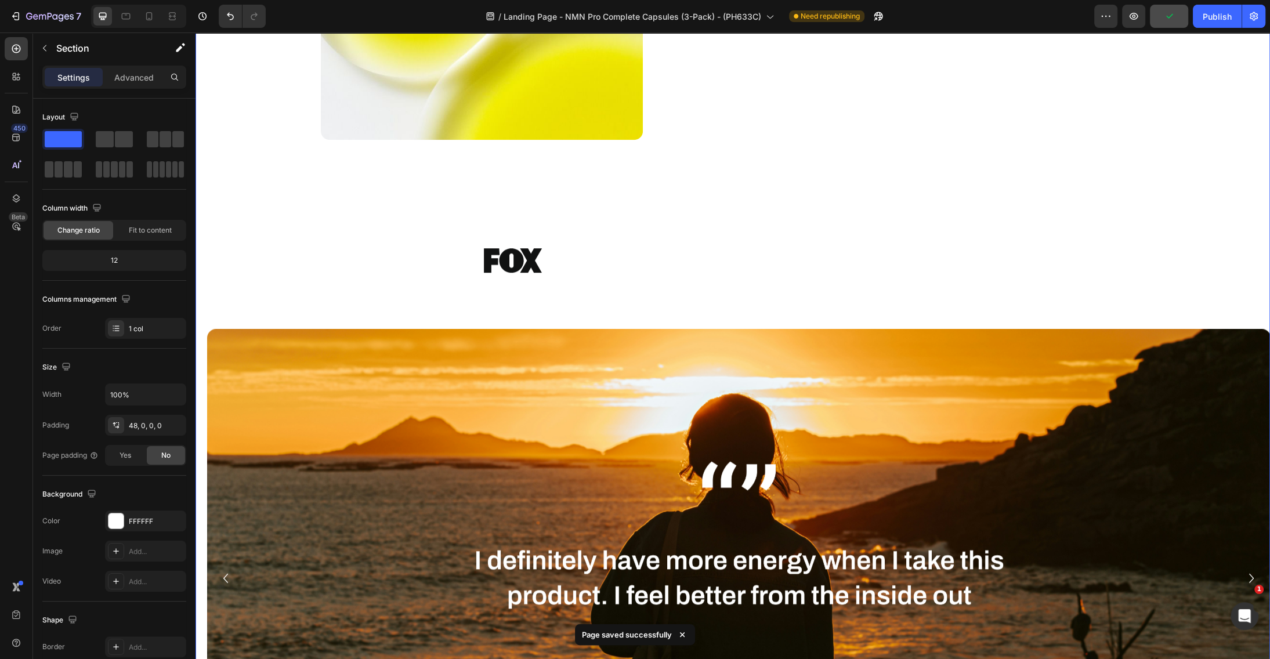
scroll to position [7072, 0]
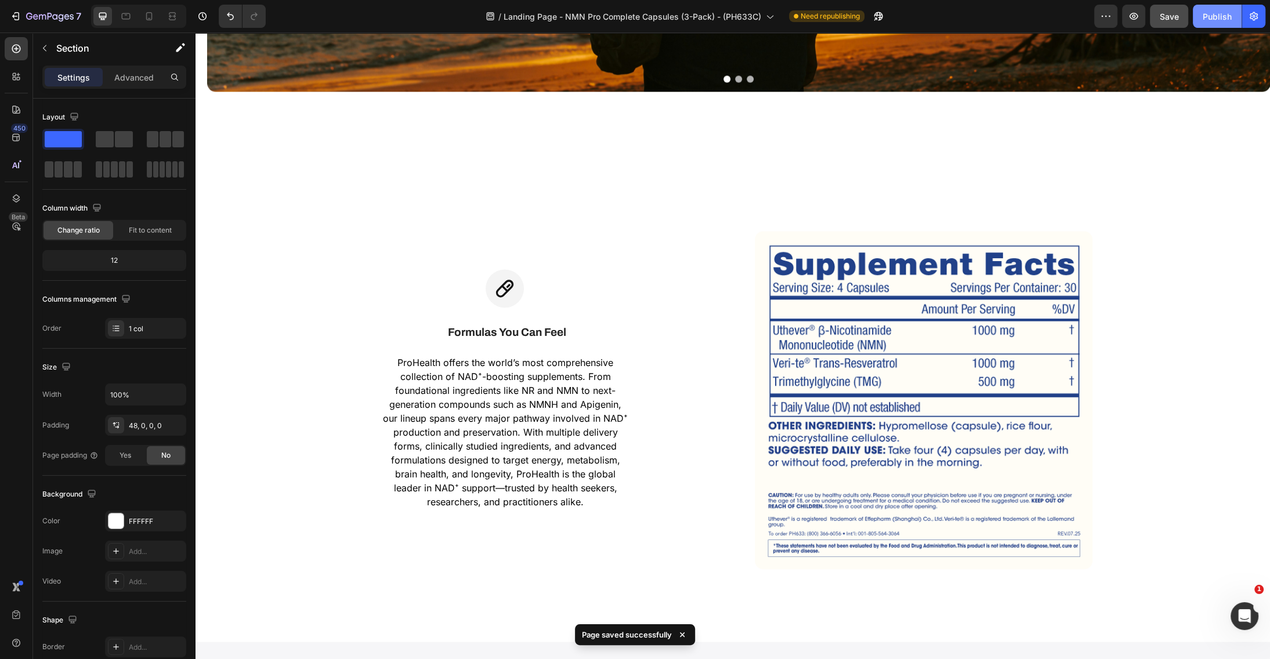
click at [1224, 10] on div "Publish" at bounding box center [1217, 16] width 29 height 12
